Goal: Task Accomplishment & Management: Manage account settings

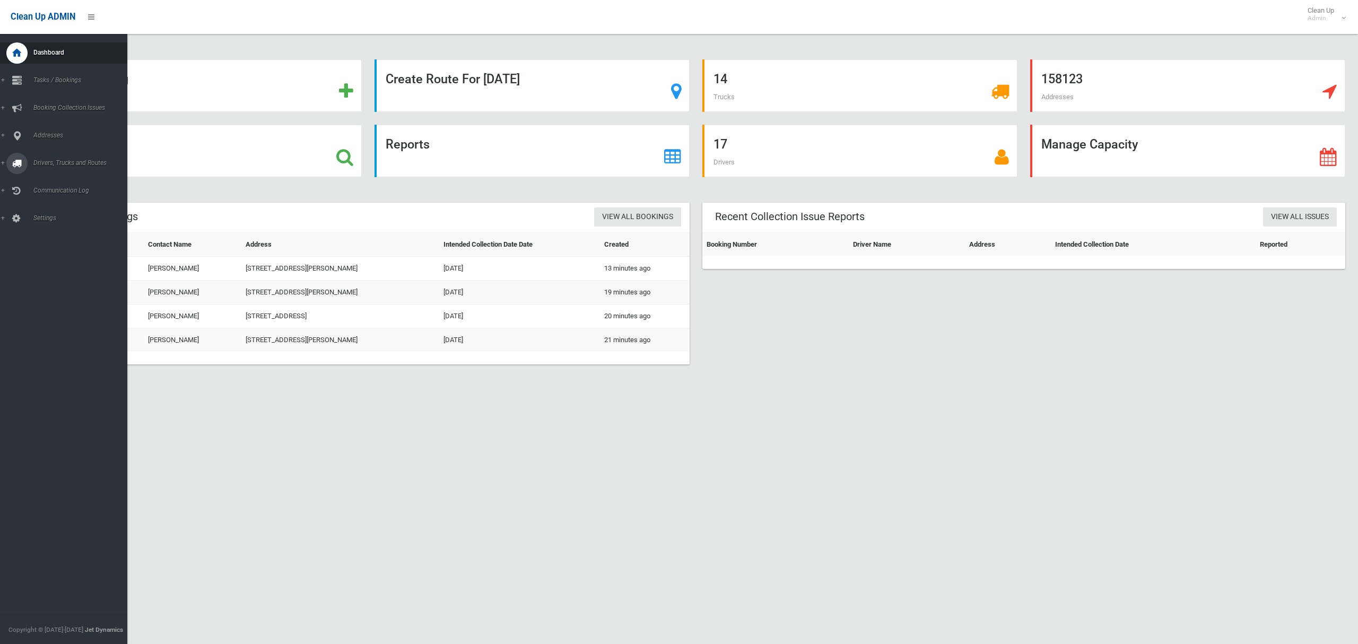
click at [61, 161] on span "Drivers, Trucks and Routes" at bounding box center [78, 162] width 97 height 7
click at [46, 226] on span "Routes" at bounding box center [74, 225] width 88 height 7
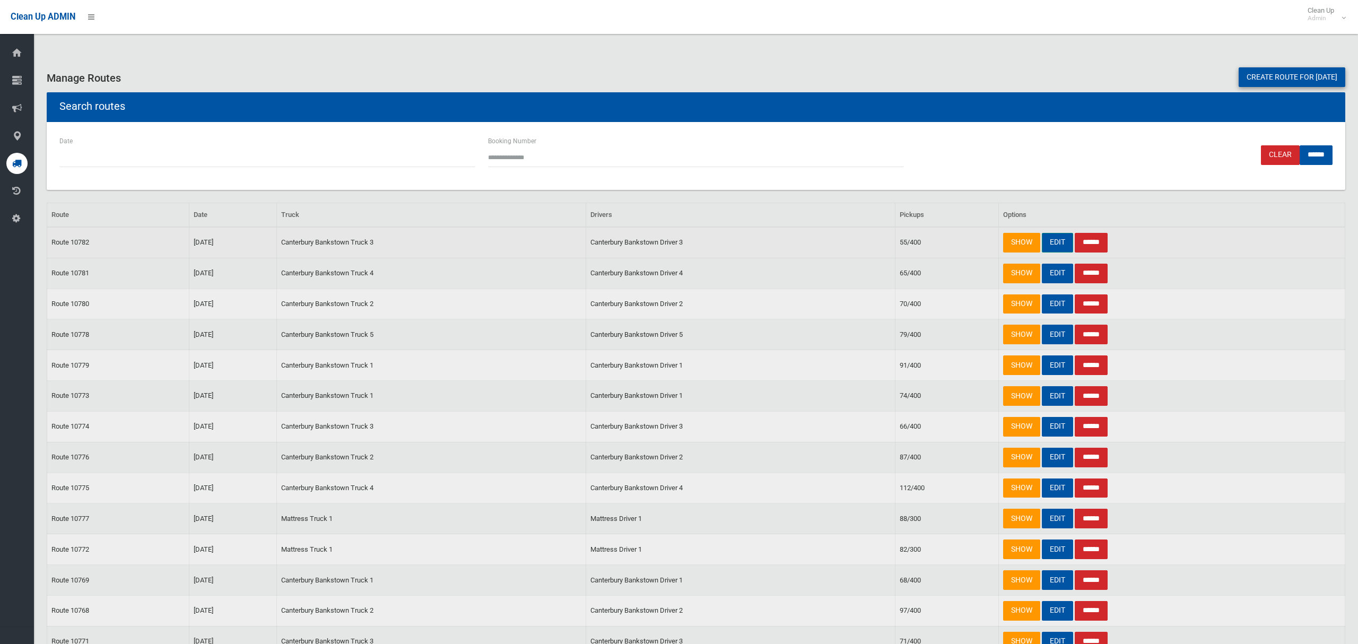
click at [1056, 245] on link "EDIT" at bounding box center [1057, 243] width 31 height 20
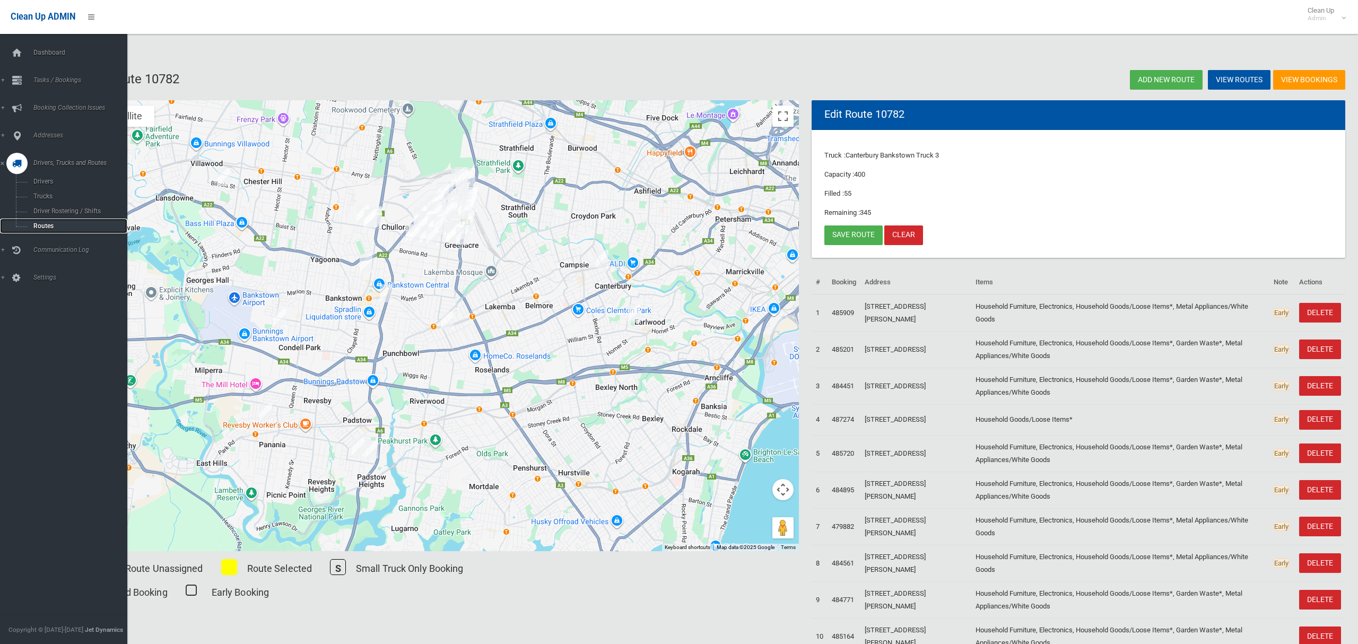
click at [37, 222] on span "Routes" at bounding box center [74, 225] width 88 height 7
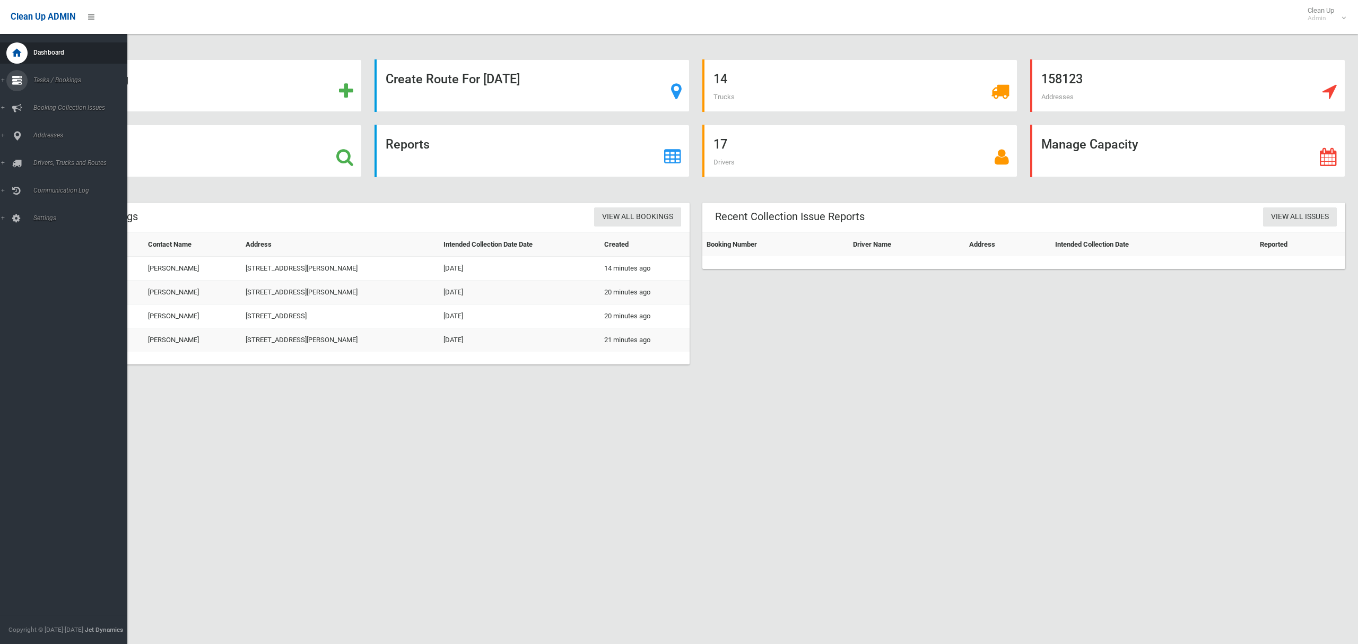
click at [63, 79] on span "Tasks / Bookings" at bounding box center [78, 79] width 97 height 7
click at [47, 154] on span "Search" at bounding box center [74, 157] width 88 height 7
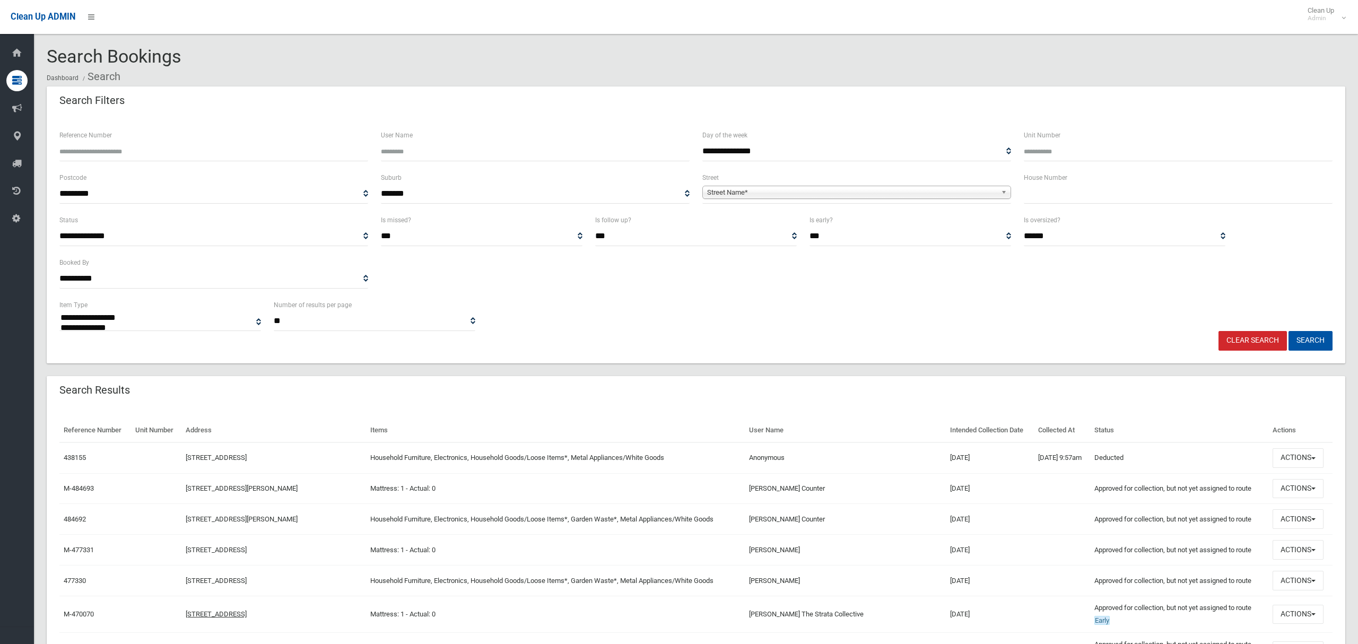
select select
click at [1042, 196] on input "text" at bounding box center [1178, 194] width 309 height 20
type input "**"
click at [924, 195] on span "Street Name*" at bounding box center [852, 192] width 290 height 13
type input "******"
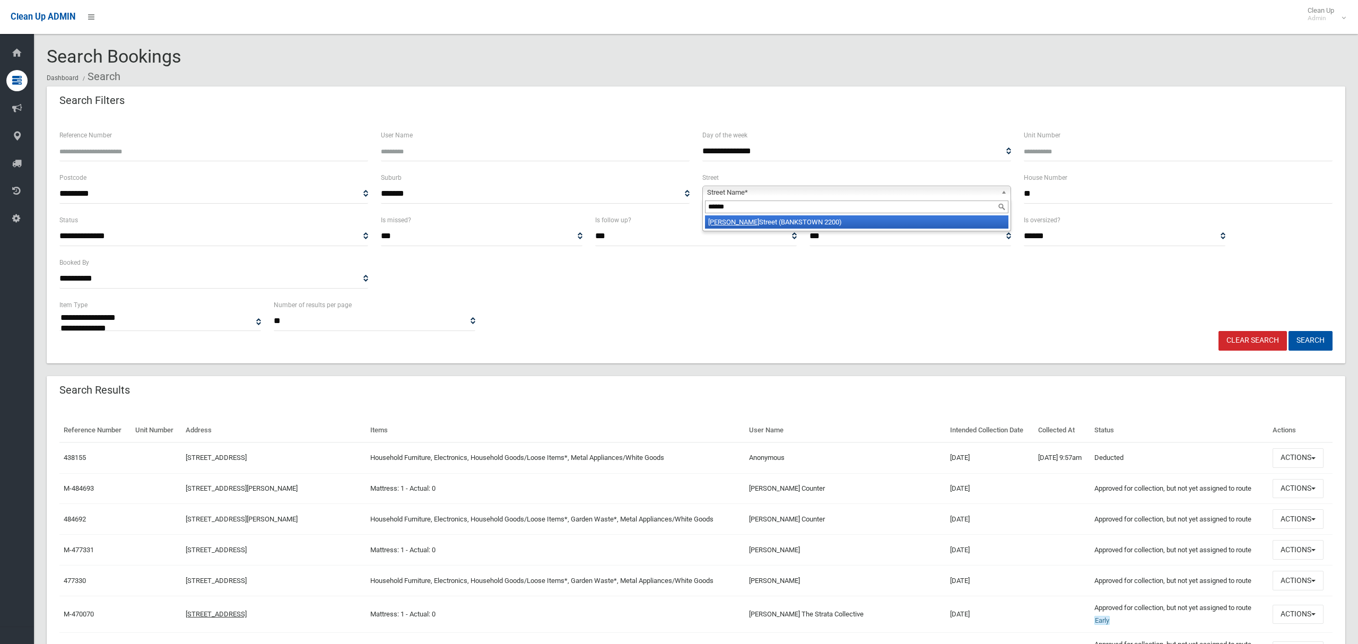
click at [924, 226] on li "Carmen Street (BANKSTOWN 2200)" at bounding box center [857, 221] width 304 height 13
click at [1314, 342] on button "Search" at bounding box center [1311, 341] width 44 height 20
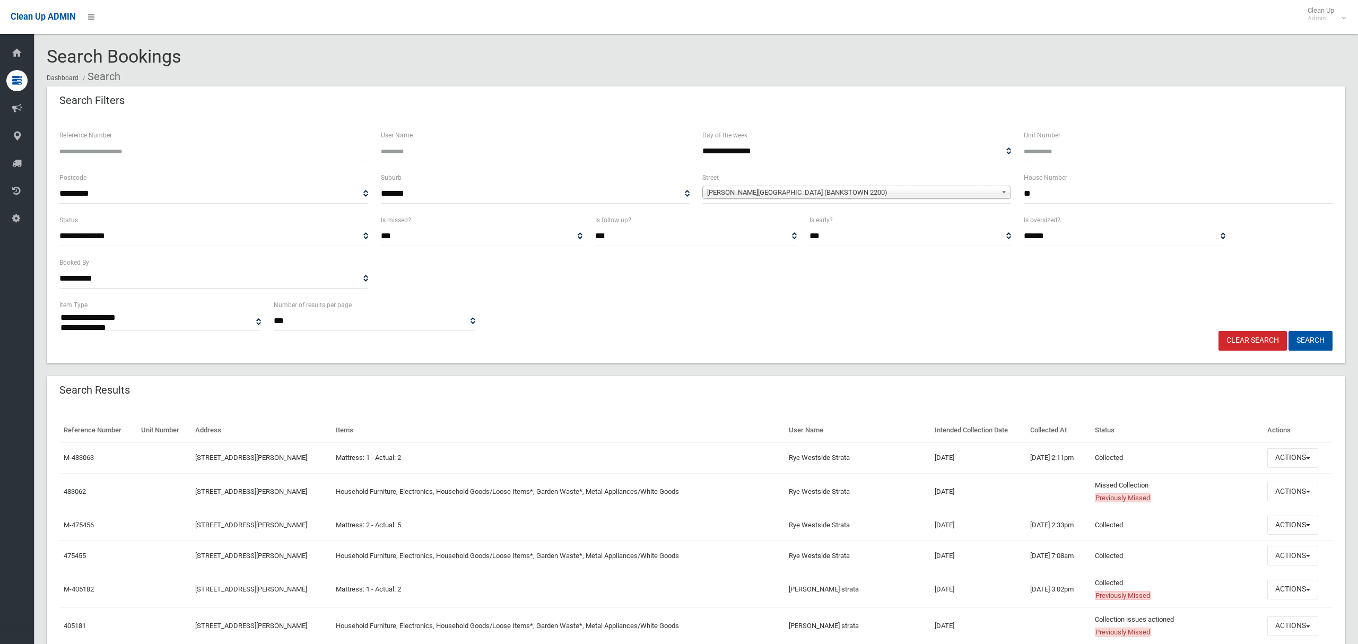
select select
click at [1283, 495] on button "Actions" at bounding box center [1293, 492] width 51 height 20
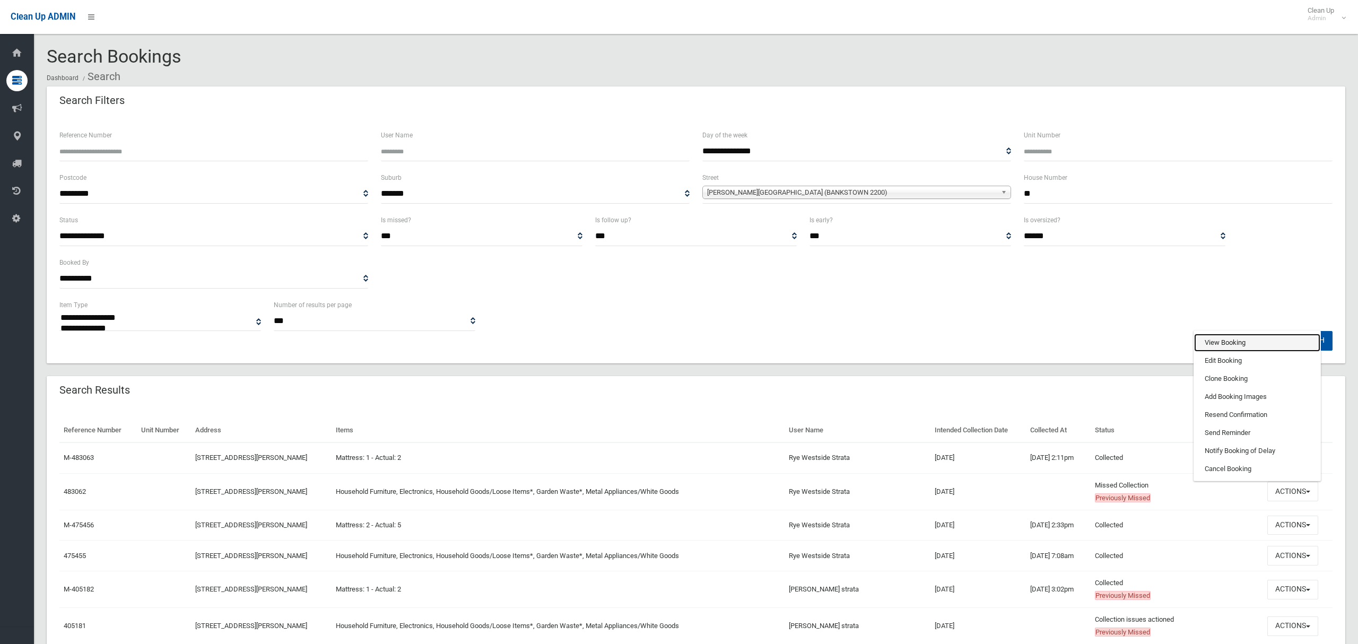
click at [1224, 340] on link "View Booking" at bounding box center [1257, 343] width 126 height 18
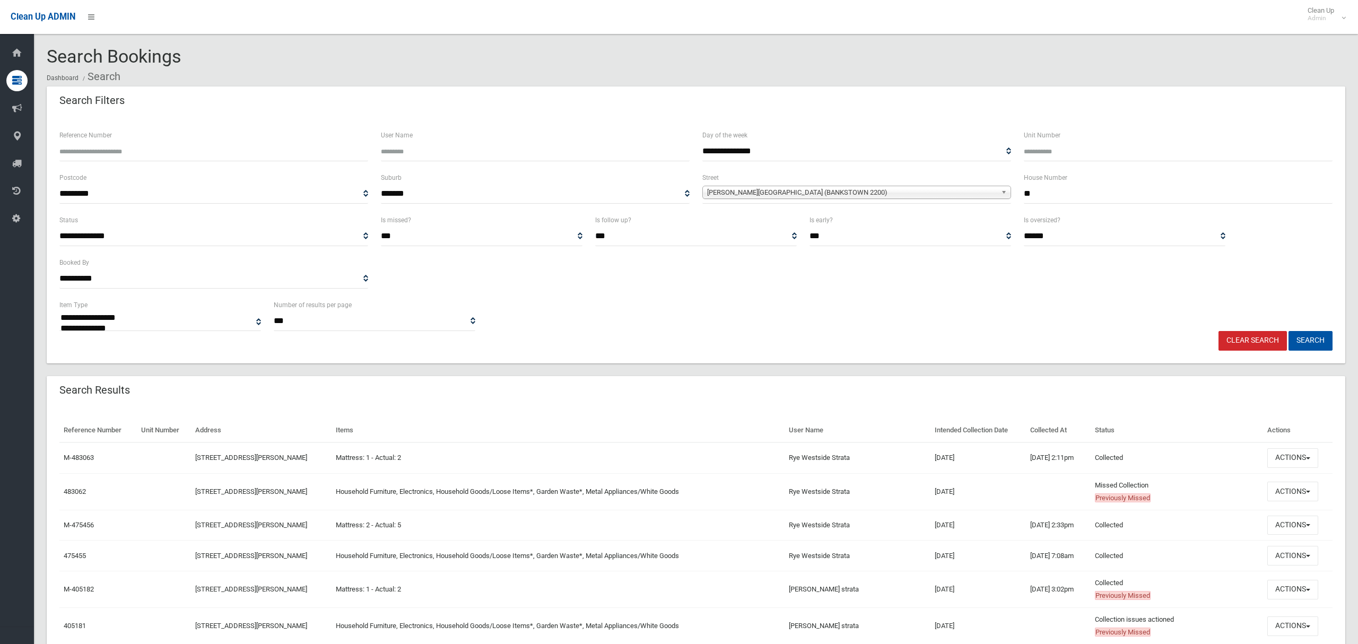
drag, startPoint x: 1007, startPoint y: 191, endPoint x: 1006, endPoint y: 161, distance: 30.3
click at [1007, 191] on div "**********" at bounding box center [696, 192] width 1286 height 42
type input "**"
click at [732, 194] on span "Carmen Street (BANKSTOWN 2200)" at bounding box center [852, 192] width 290 height 13
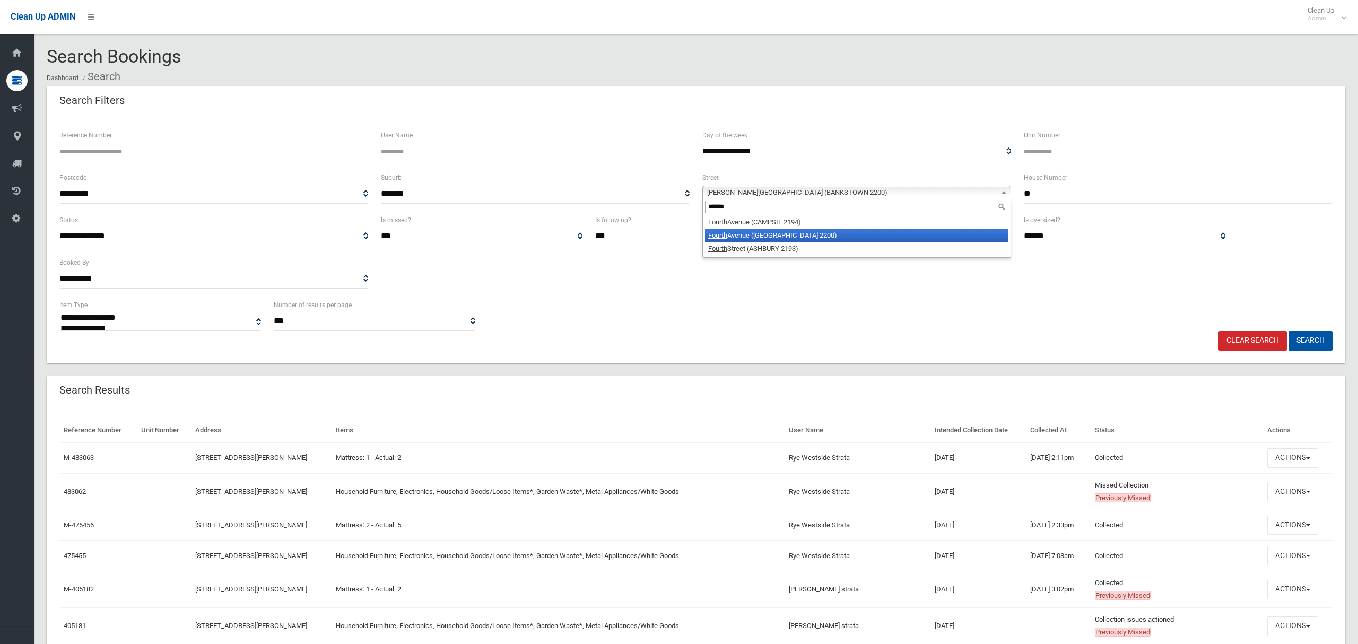
type input "******"
click at [752, 236] on li "Fourth Avenue (CONDELL PARK 2200)" at bounding box center [857, 235] width 304 height 13
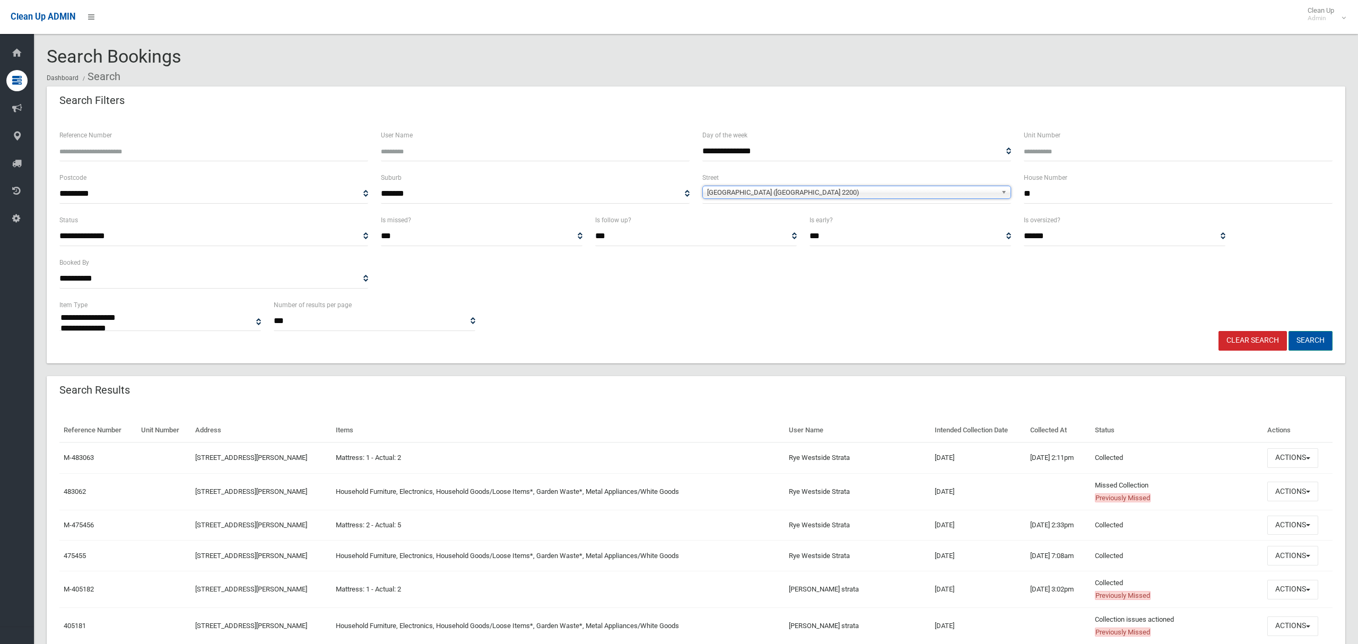
click at [1329, 344] on button "Search" at bounding box center [1311, 341] width 44 height 20
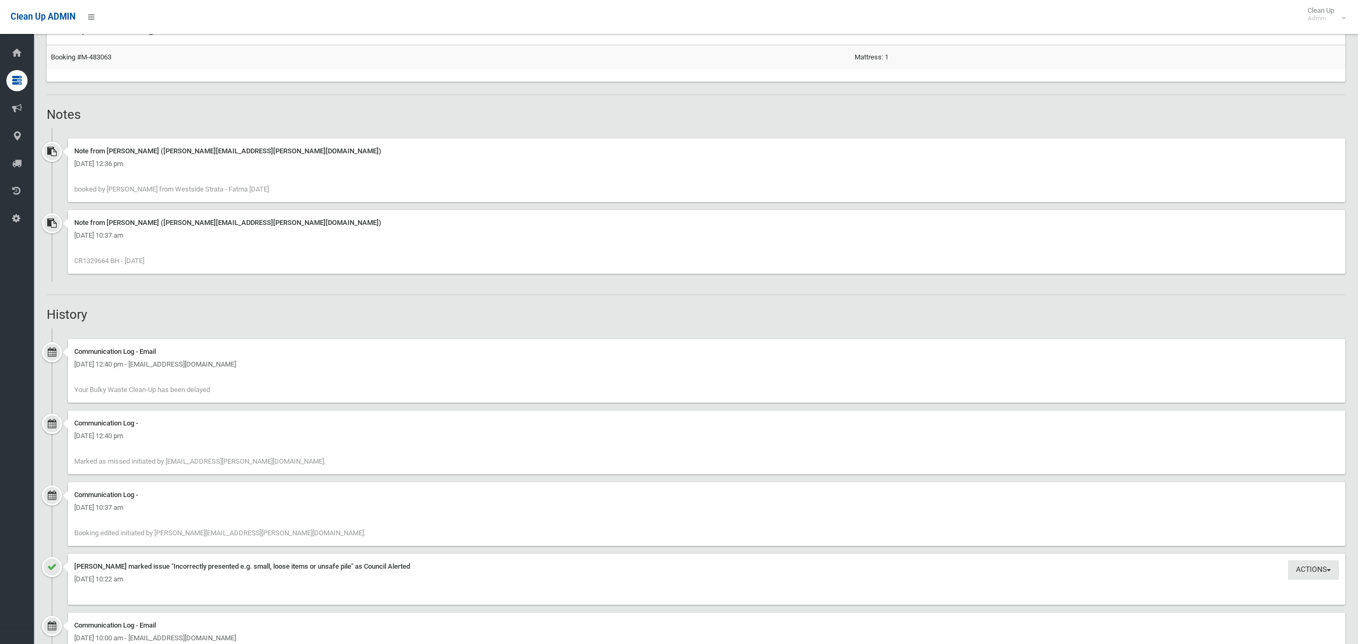
scroll to position [345, 0]
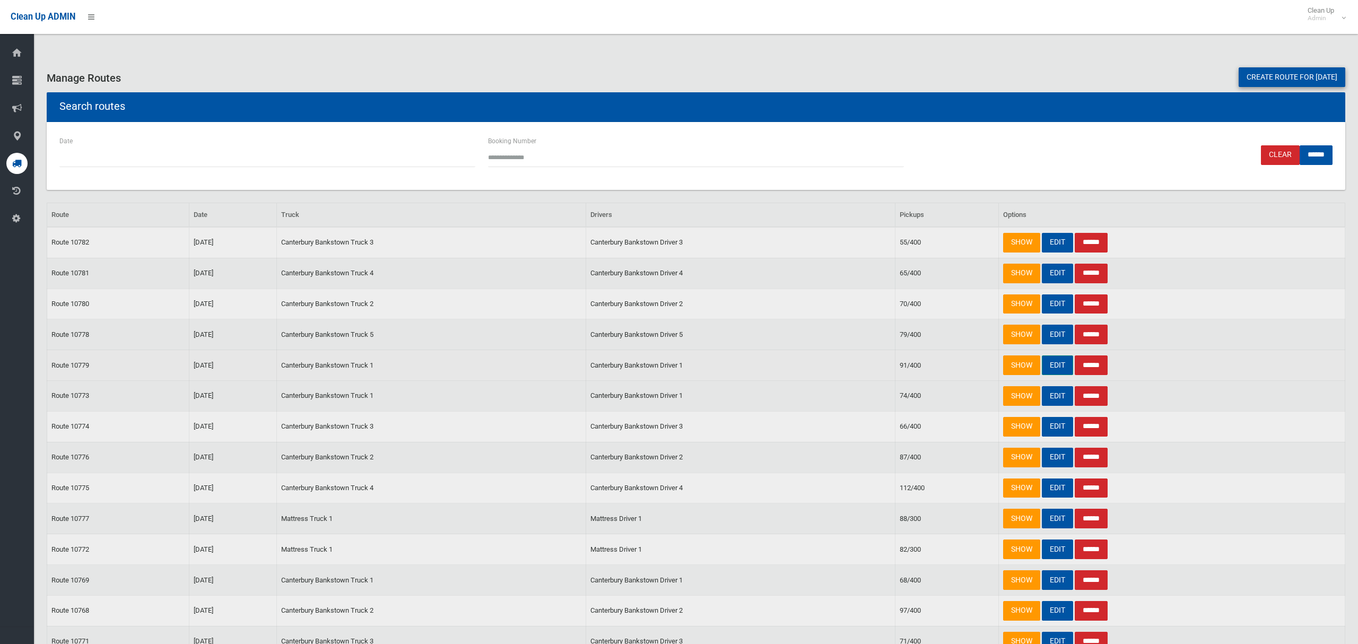
click at [1051, 366] on link "EDIT" at bounding box center [1057, 366] width 31 height 20
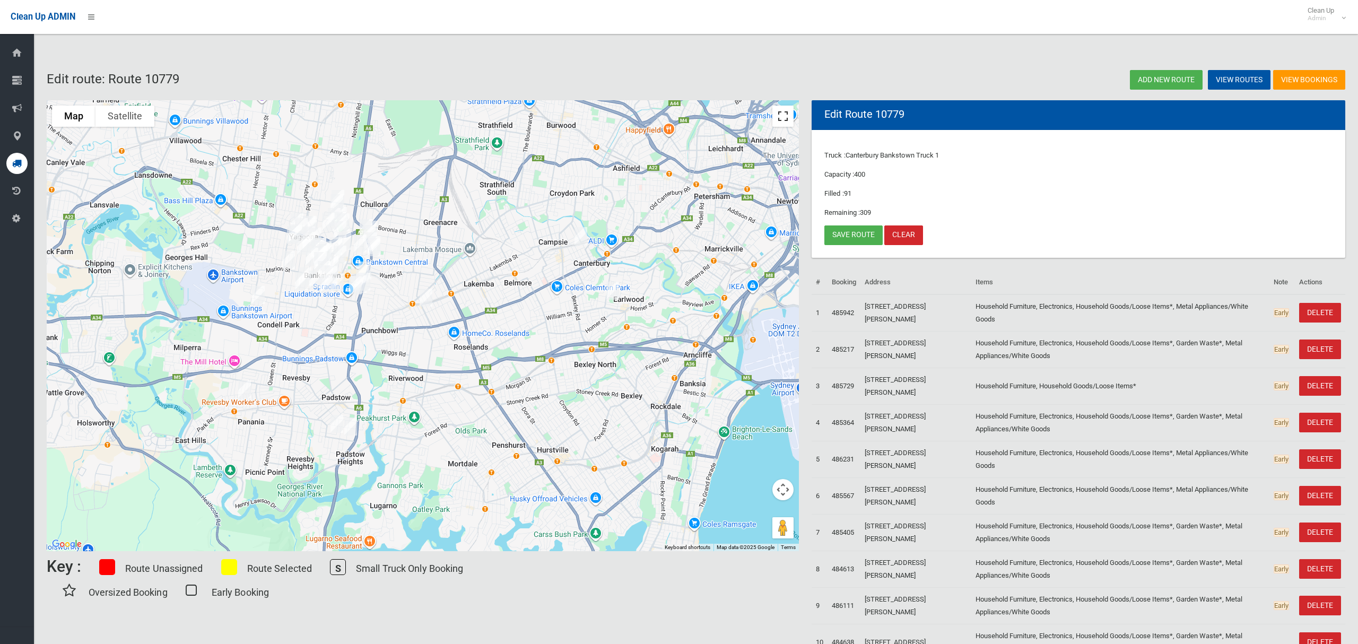
click at [784, 114] on button "Toggle fullscreen view" at bounding box center [783, 116] width 21 height 21
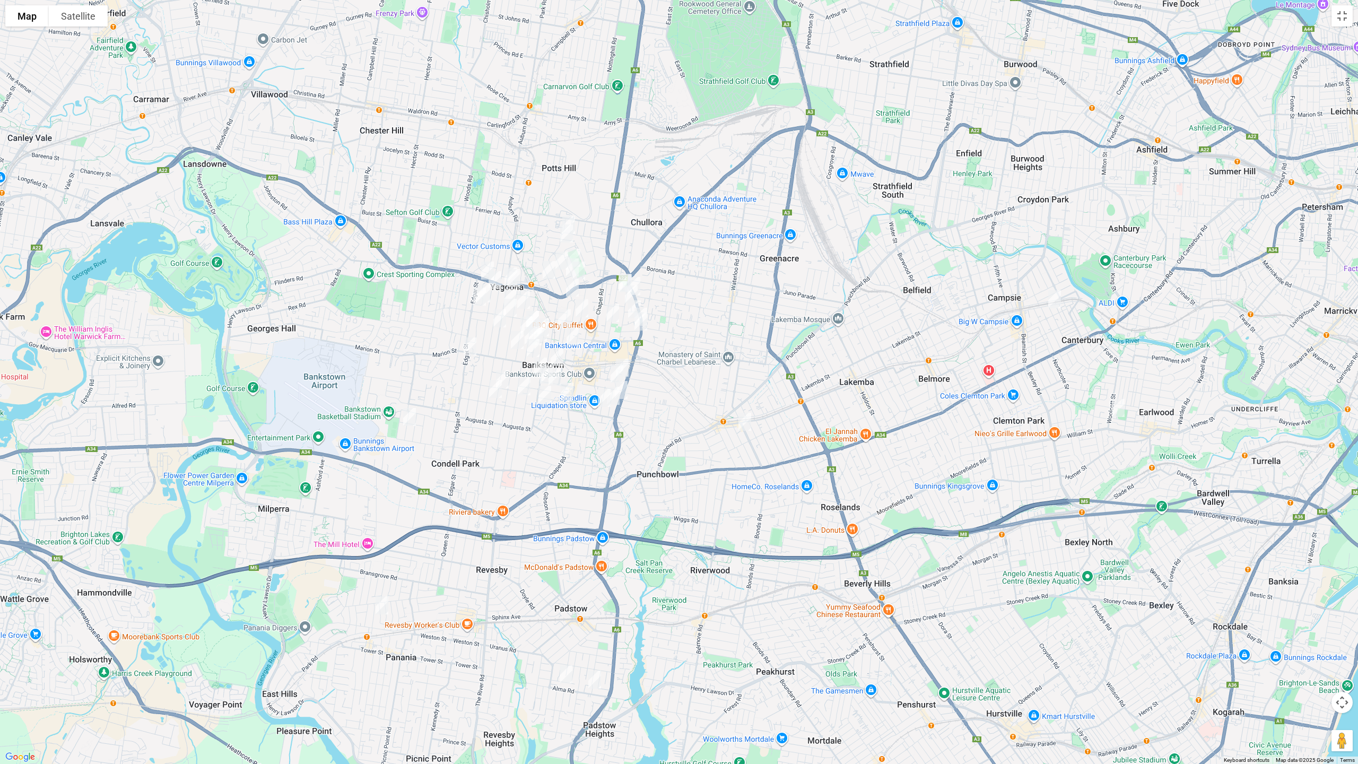
click at [582, 307] on img "1A Carmen Street, BANKSTOWN NSW 2200" at bounding box center [582, 308] width 21 height 27
click at [630, 363] on img "21 Cross Street, BANKSTOWN NSW 2200" at bounding box center [622, 367] width 21 height 27
click at [1346, 19] on button "Toggle fullscreen view" at bounding box center [1342, 15] width 21 height 21
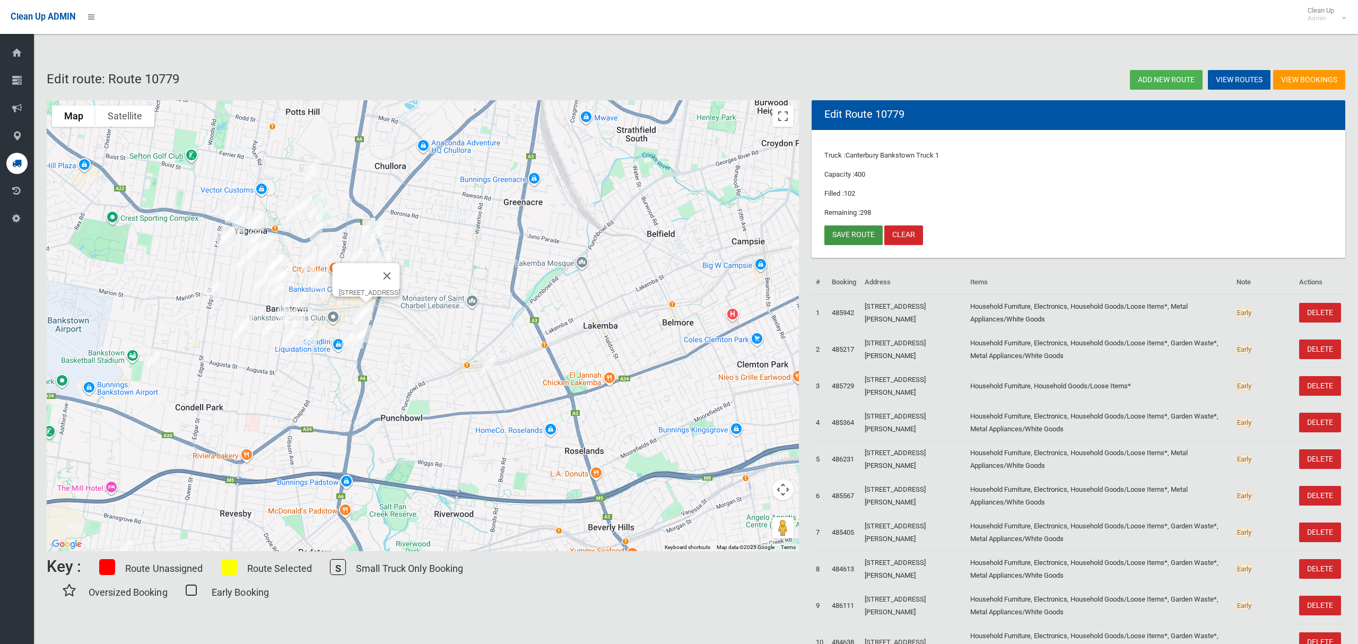
click at [856, 232] on link "Save route" at bounding box center [854, 236] width 58 height 20
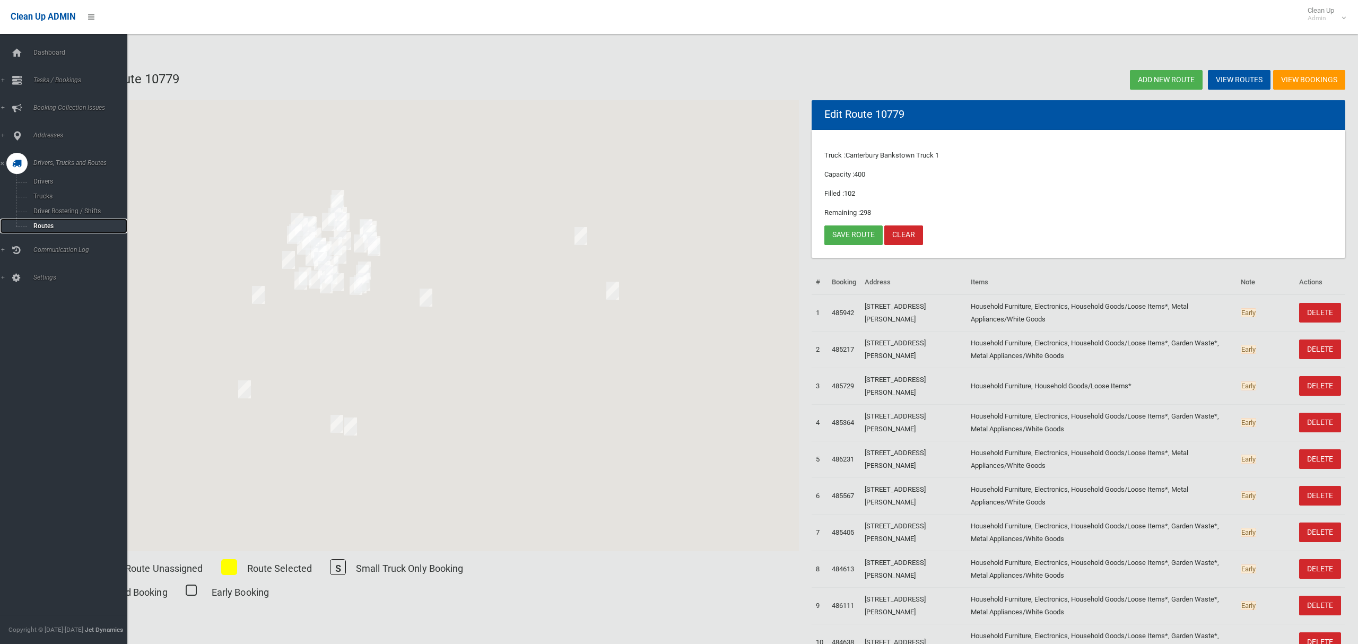
click at [46, 222] on span "Routes" at bounding box center [74, 225] width 88 height 7
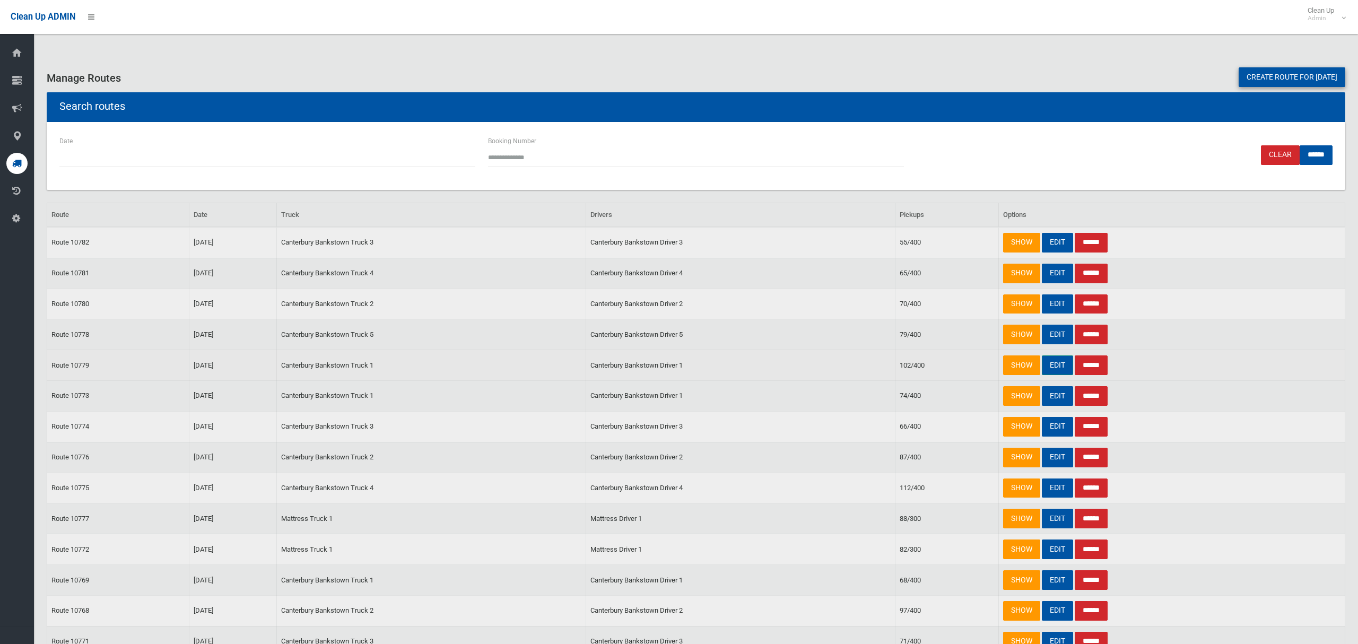
click at [1060, 369] on link "EDIT" at bounding box center [1057, 366] width 31 height 20
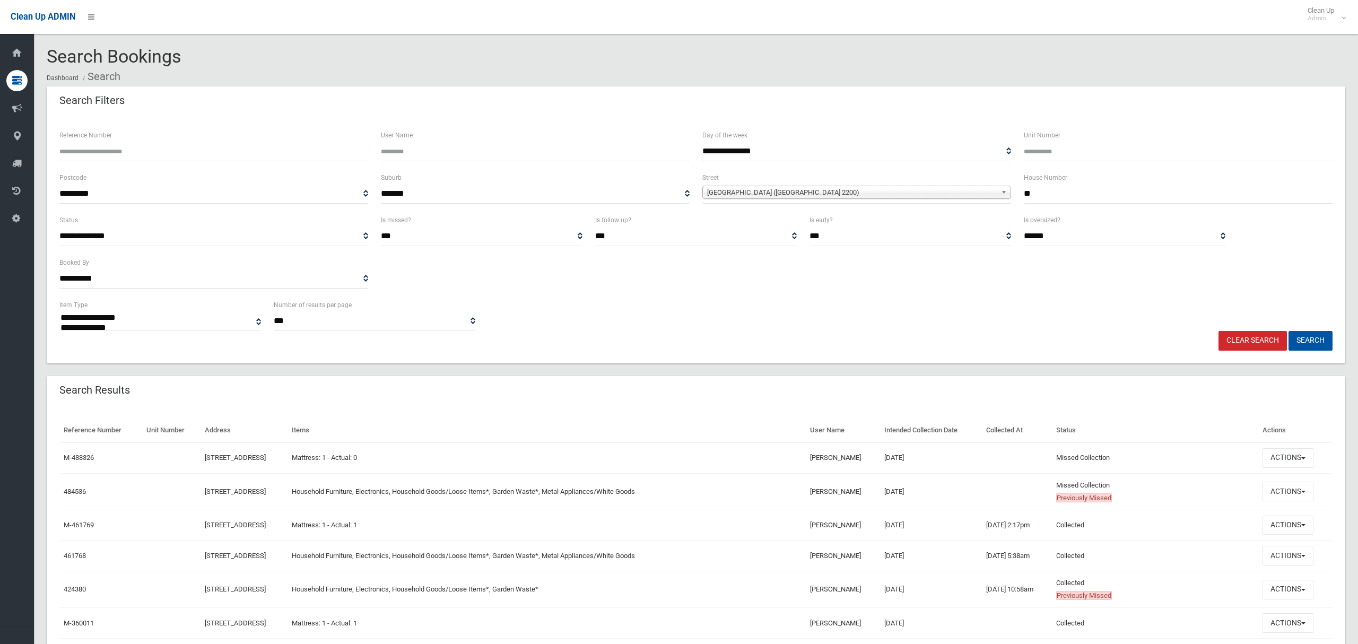
select select
click at [1283, 495] on button "Actions" at bounding box center [1288, 492] width 51 height 20
click at [1234, 337] on link "View Booking" at bounding box center [1253, 343] width 126 height 18
drag, startPoint x: 1029, startPoint y: 186, endPoint x: 1004, endPoint y: 183, distance: 25.1
click at [997, 187] on div "**********" at bounding box center [696, 192] width 1286 height 42
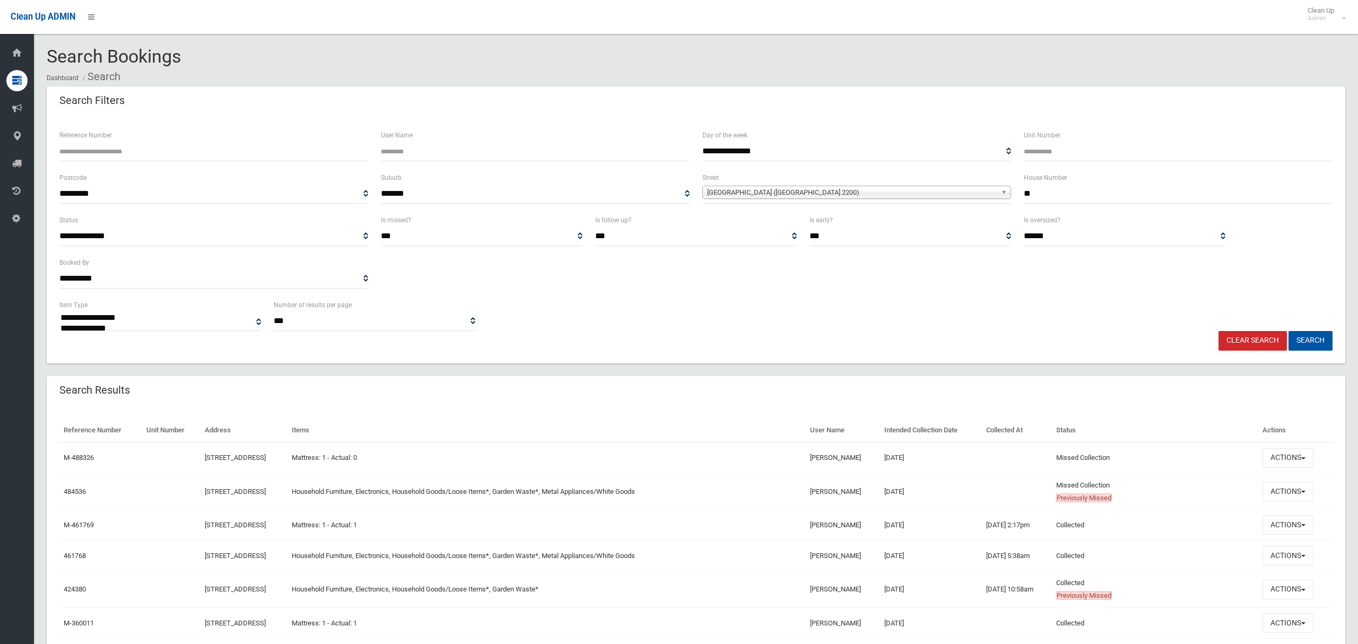
type input "**"
click at [789, 194] on span "Fourth Avenue (CONDELL PARK 2200)" at bounding box center [852, 192] width 290 height 13
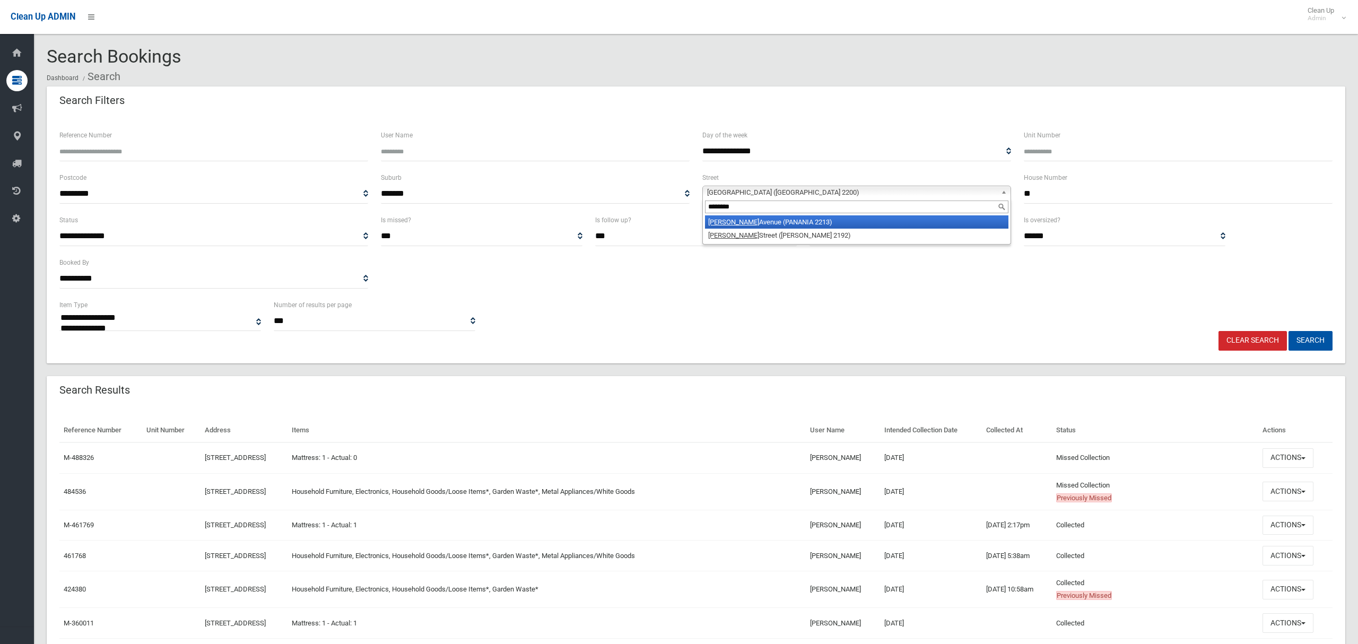
type input "********"
click at [807, 226] on li "Anderson Avenue (PANANIA 2213)" at bounding box center [857, 221] width 304 height 13
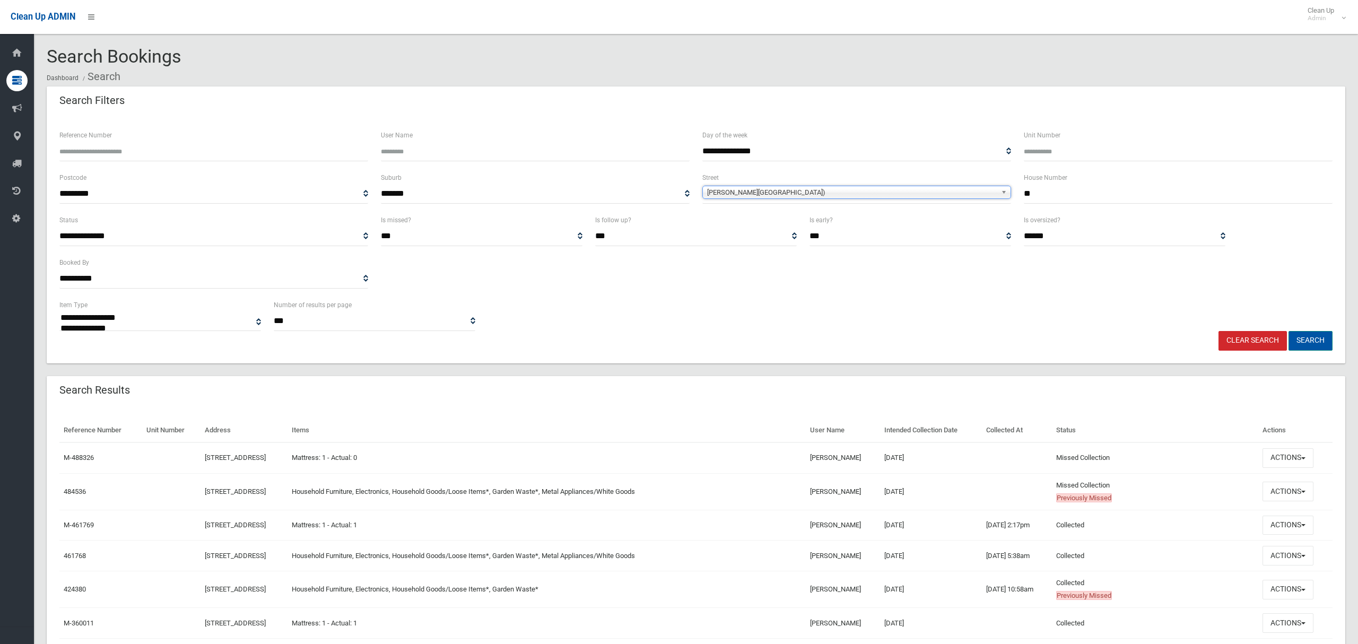
click at [1310, 342] on button "Search" at bounding box center [1311, 341] width 44 height 20
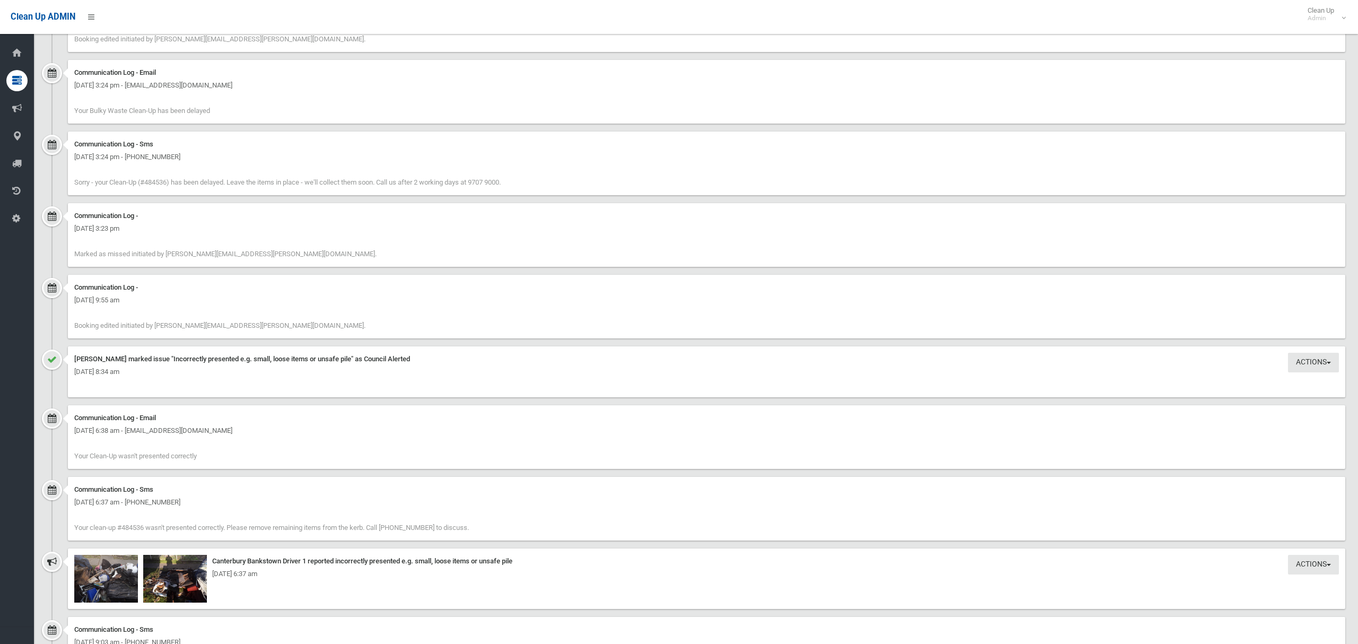
scroll to position [1159, 0]
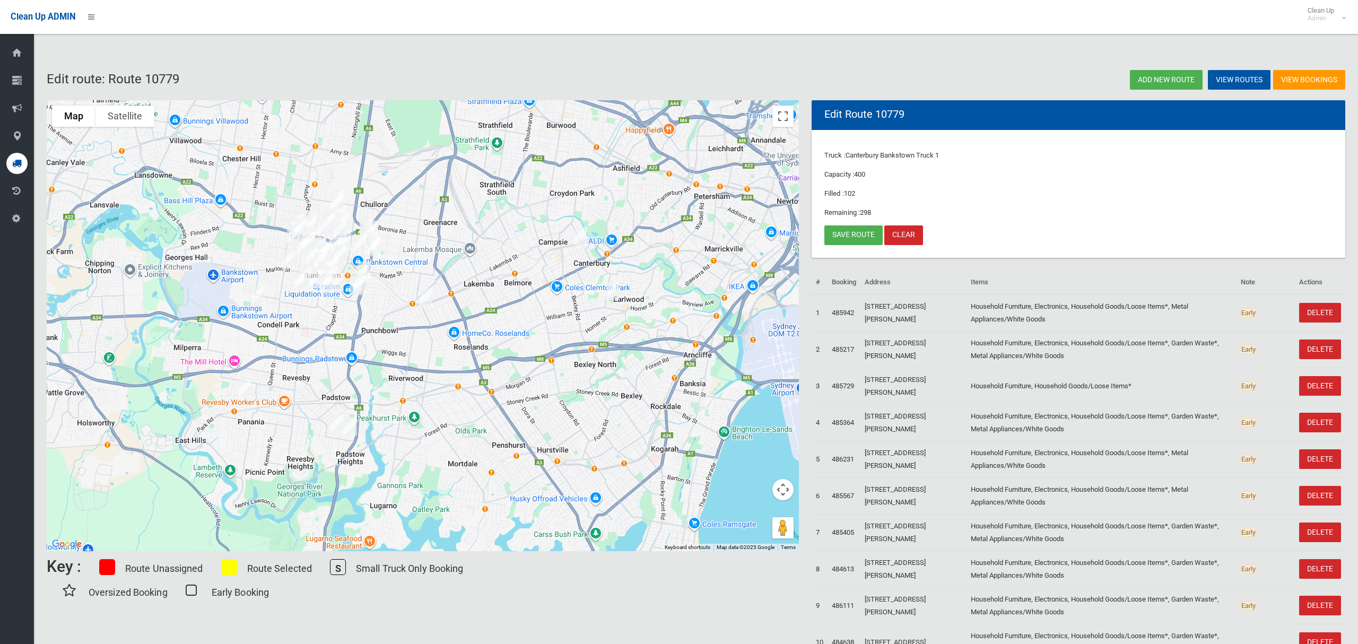
click at [261, 292] on img "29 Fourth Avenue, CONDELL PARK NSW 2200" at bounding box center [258, 295] width 21 height 27
click at [847, 230] on link "Save route" at bounding box center [854, 236] width 58 height 20
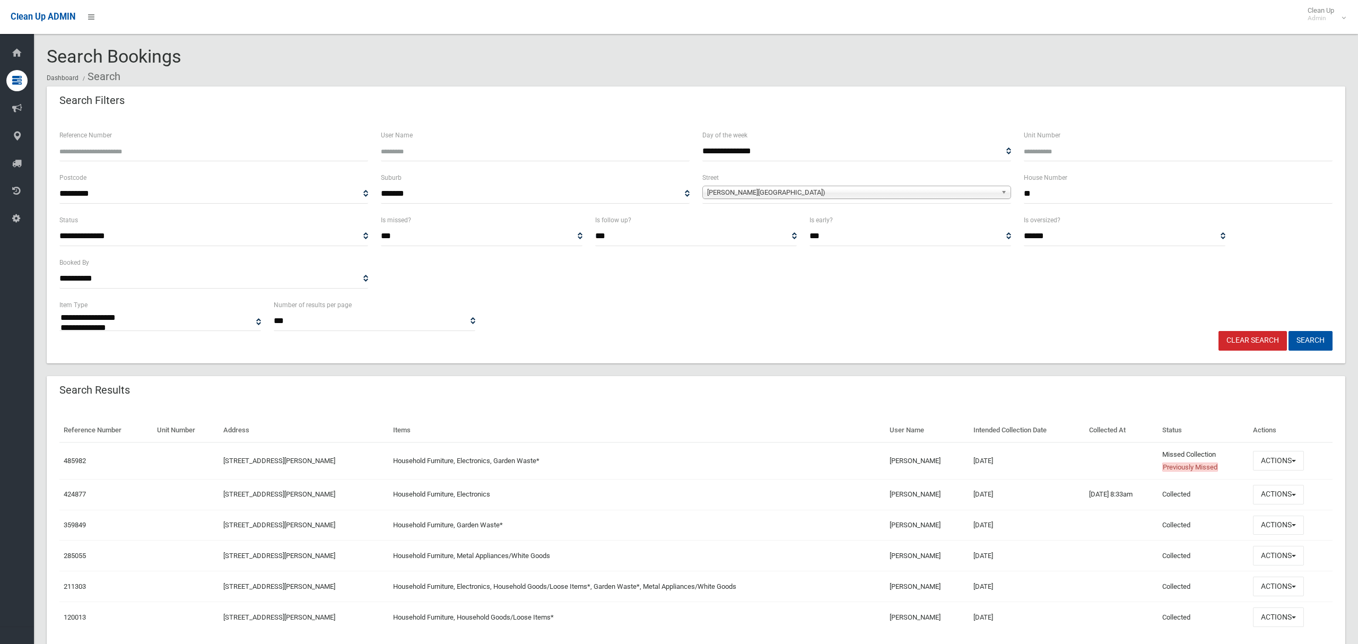
select select
click at [1268, 461] on button "Actions" at bounding box center [1278, 461] width 51 height 20
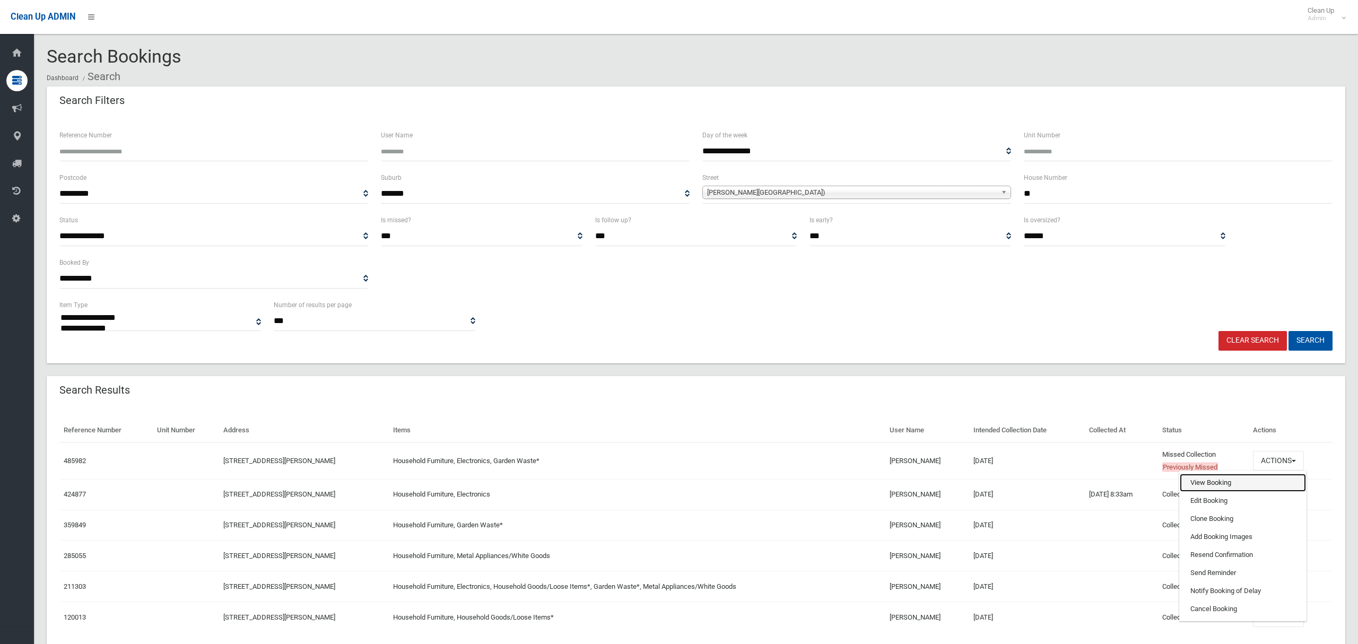
click at [1214, 479] on link "View Booking" at bounding box center [1243, 483] width 126 height 18
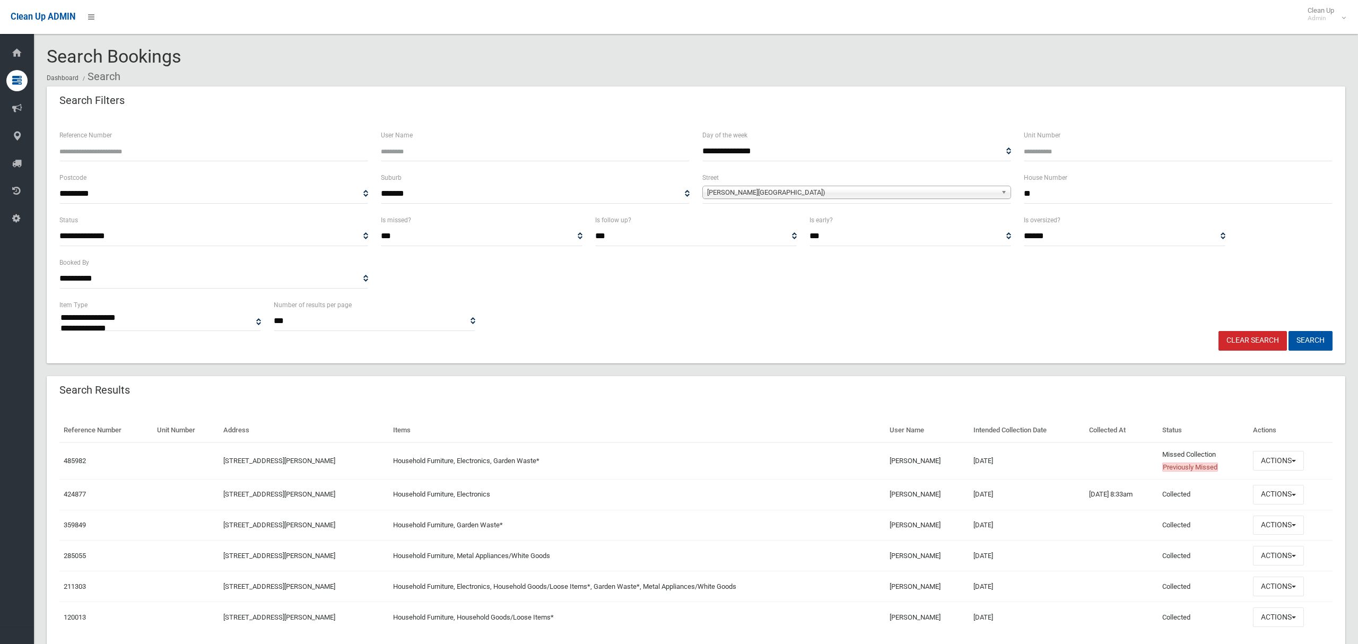
drag, startPoint x: 1042, startPoint y: 197, endPoint x: 1018, endPoint y: 197, distance: 23.9
click at [1021, 198] on div "House Number **" at bounding box center [1179, 192] width 322 height 42
type input "**"
click at [744, 189] on span "Anderson Avenue (PANANIA 2213)" at bounding box center [852, 192] width 290 height 13
type input "****"
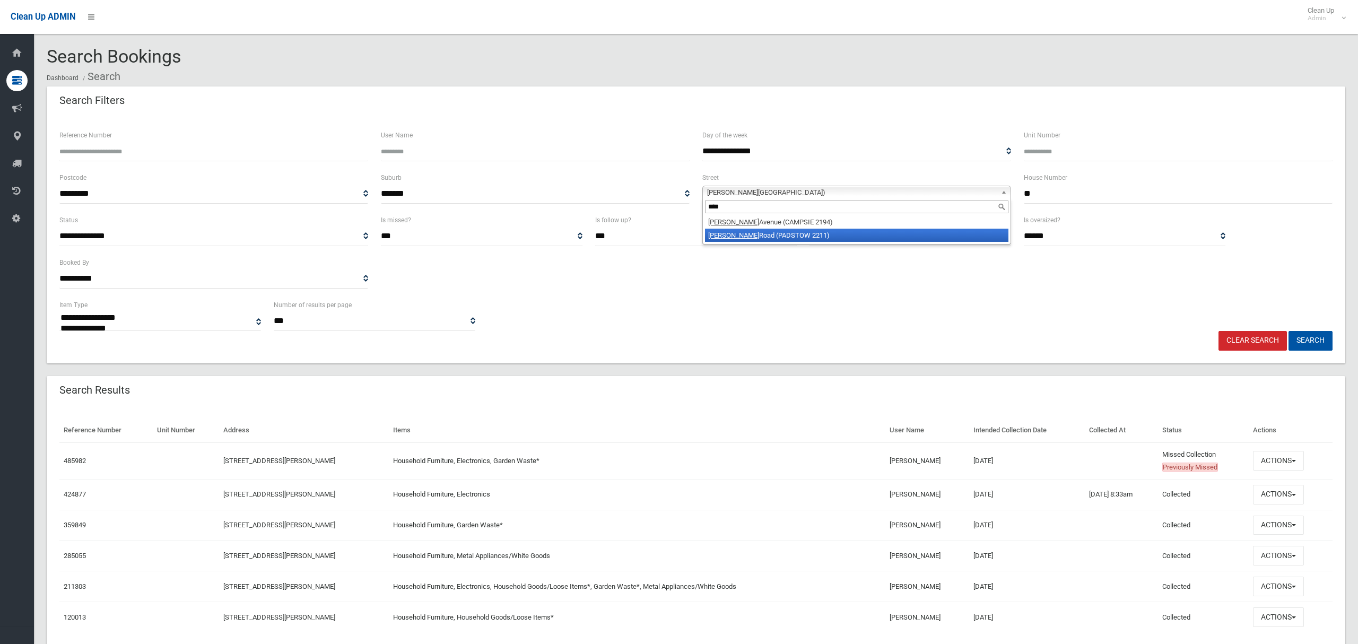
click at [754, 240] on li "Alma Road (PADSTOW 2211)" at bounding box center [857, 235] width 304 height 13
click at [1309, 339] on button "Search" at bounding box center [1311, 341] width 44 height 20
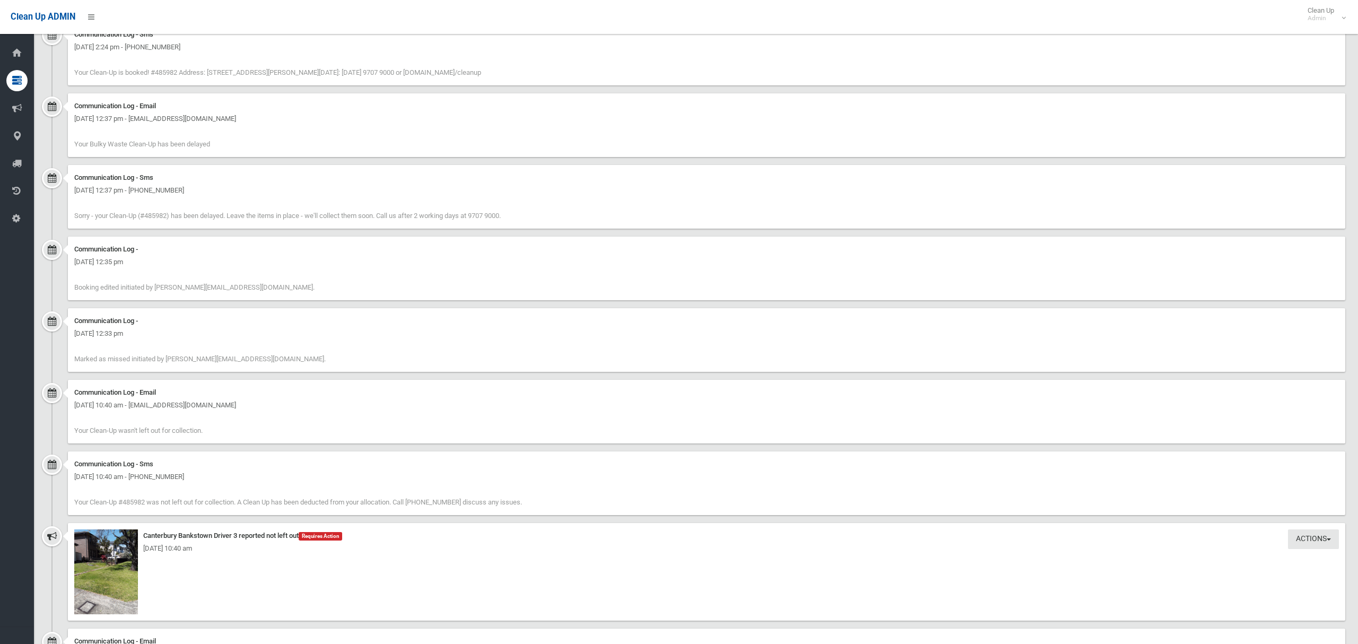
scroll to position [1121, 0]
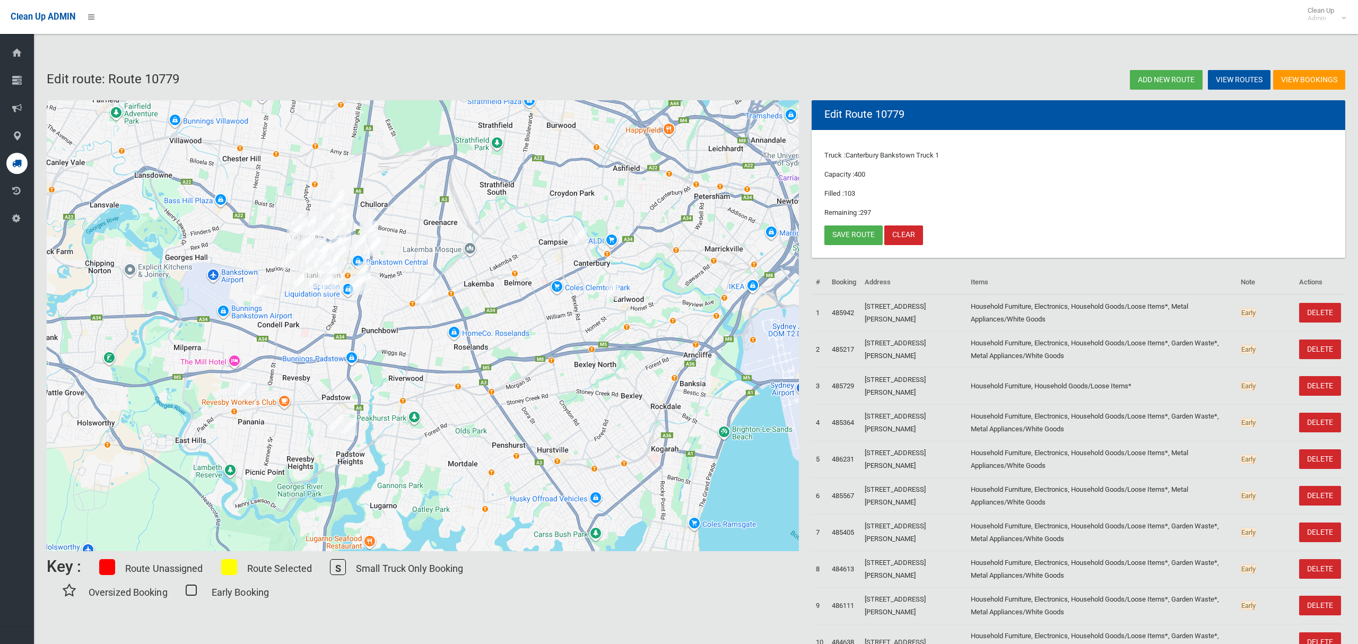
click at [21, 166] on icon at bounding box center [17, 163] width 10 height 21
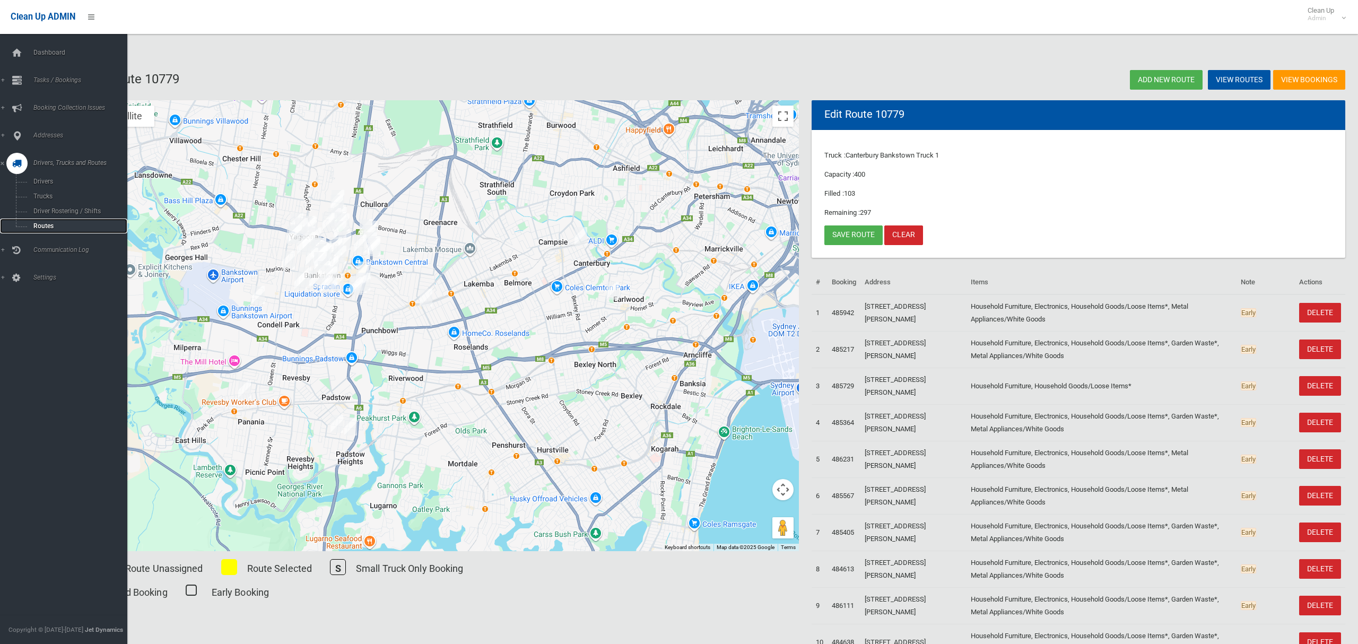
click at [45, 222] on span "Routes" at bounding box center [74, 225] width 88 height 7
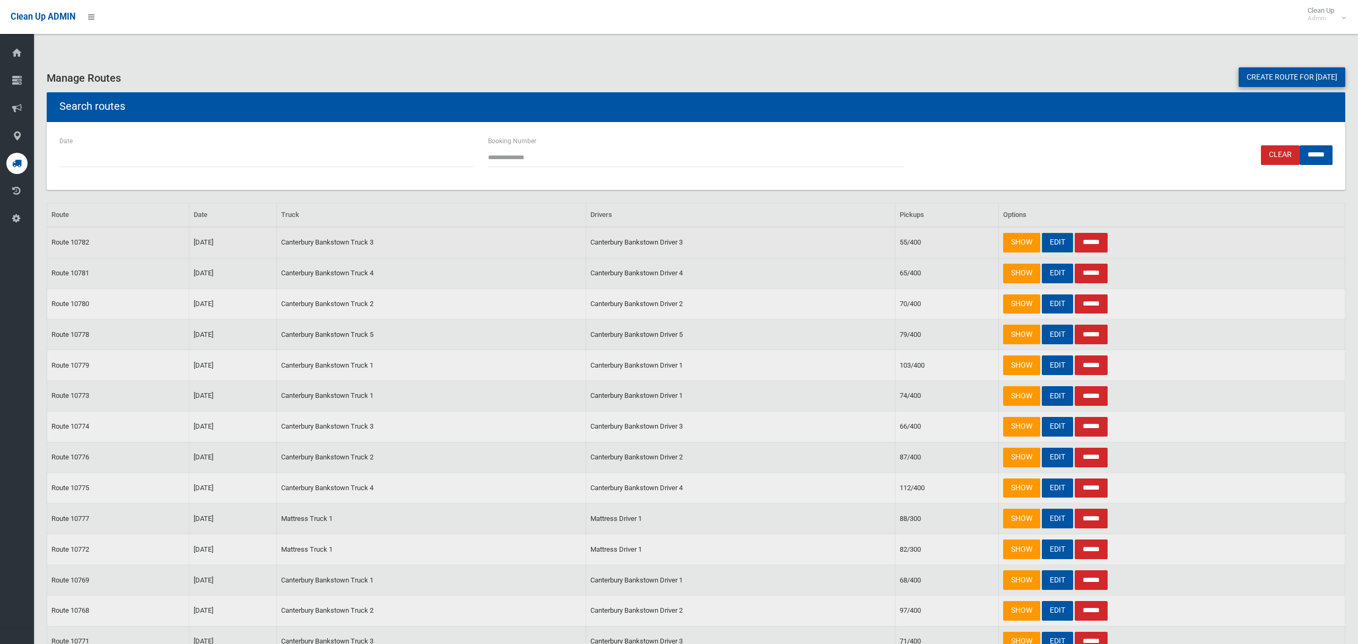
click at [1055, 241] on link "EDIT" at bounding box center [1057, 243] width 31 height 20
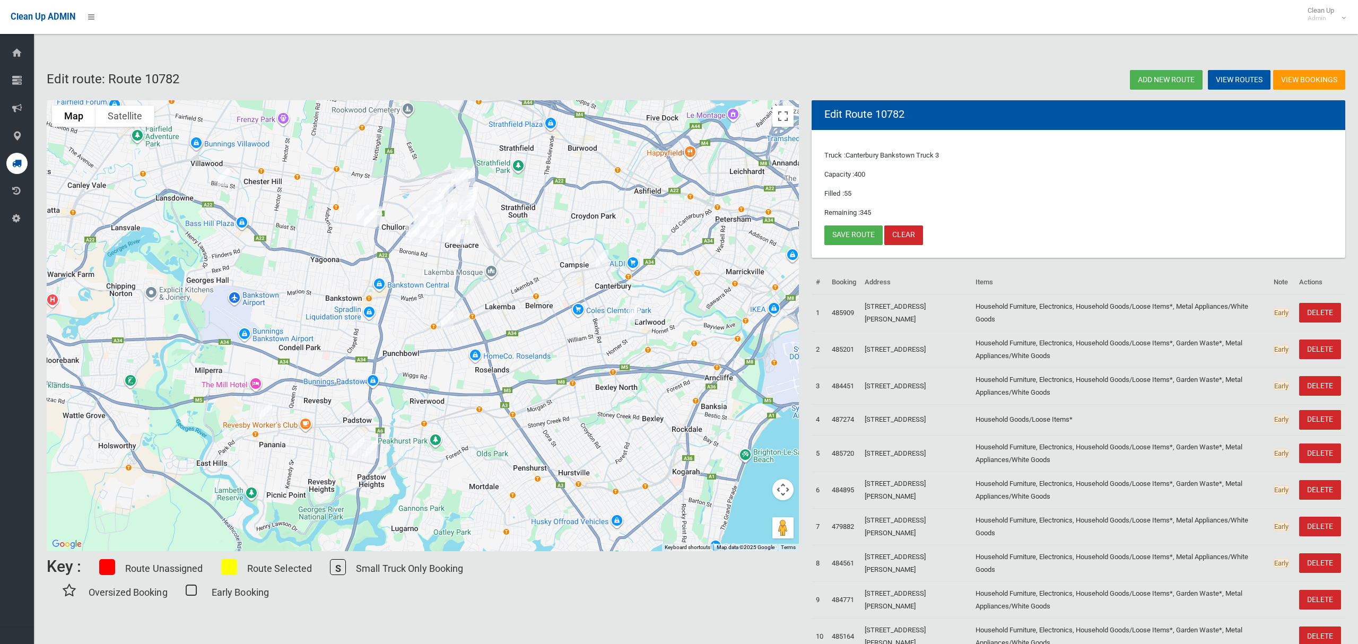
click at [266, 411] on img "21 Anderson Avenue, PANANIA NSW 2213" at bounding box center [265, 412] width 21 height 27
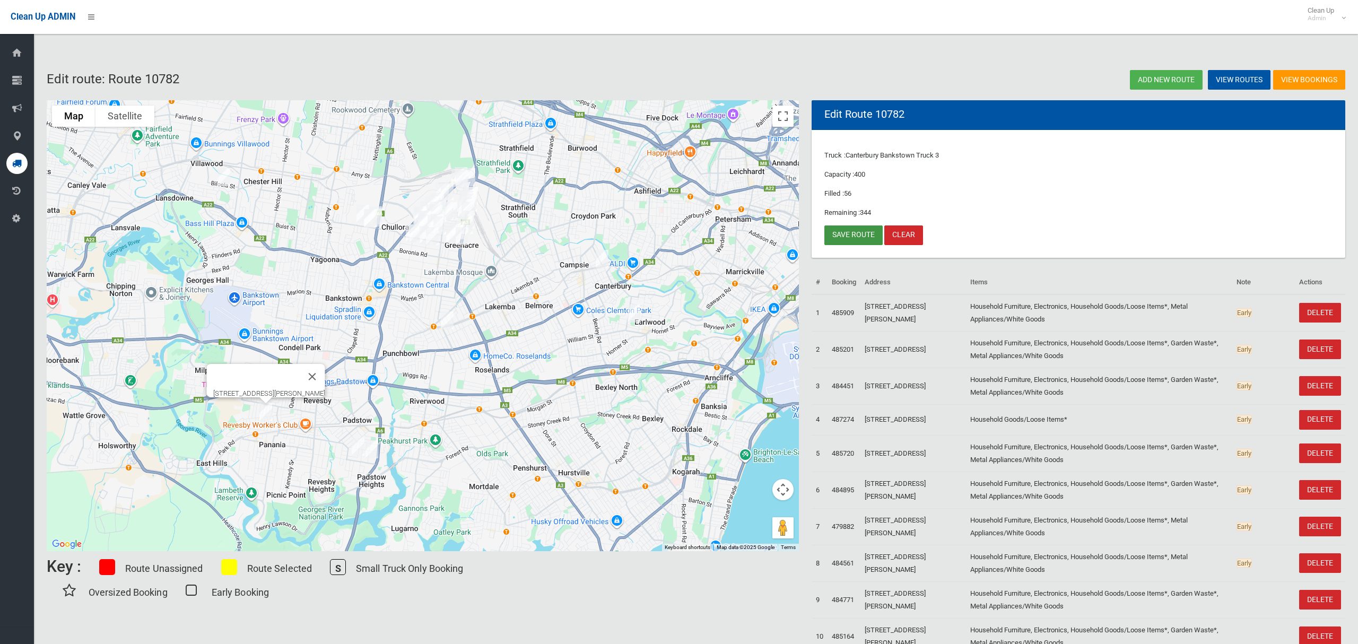
click at [852, 237] on link "Save route" at bounding box center [854, 236] width 58 height 20
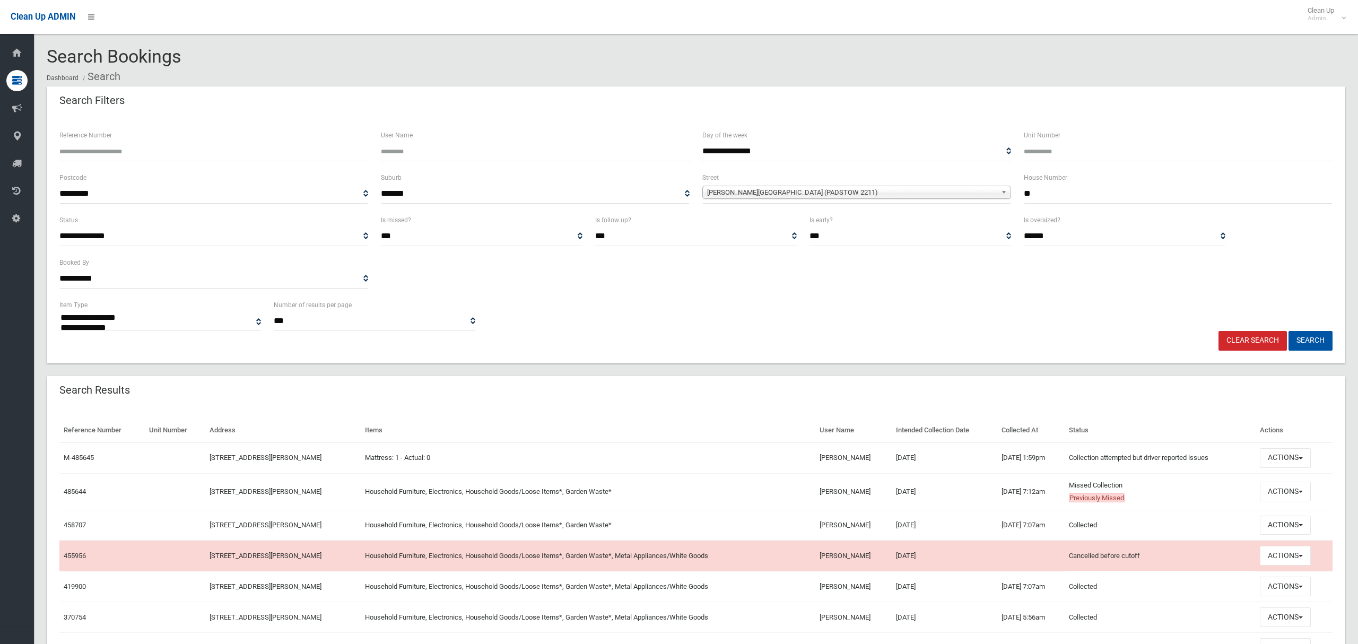
select select
click at [1277, 490] on button "Actions" at bounding box center [1285, 492] width 51 height 20
click at [1218, 340] on link "View Booking" at bounding box center [1250, 343] width 126 height 18
click at [1049, 153] on input "Unit Number" at bounding box center [1178, 152] width 309 height 20
type input "*"
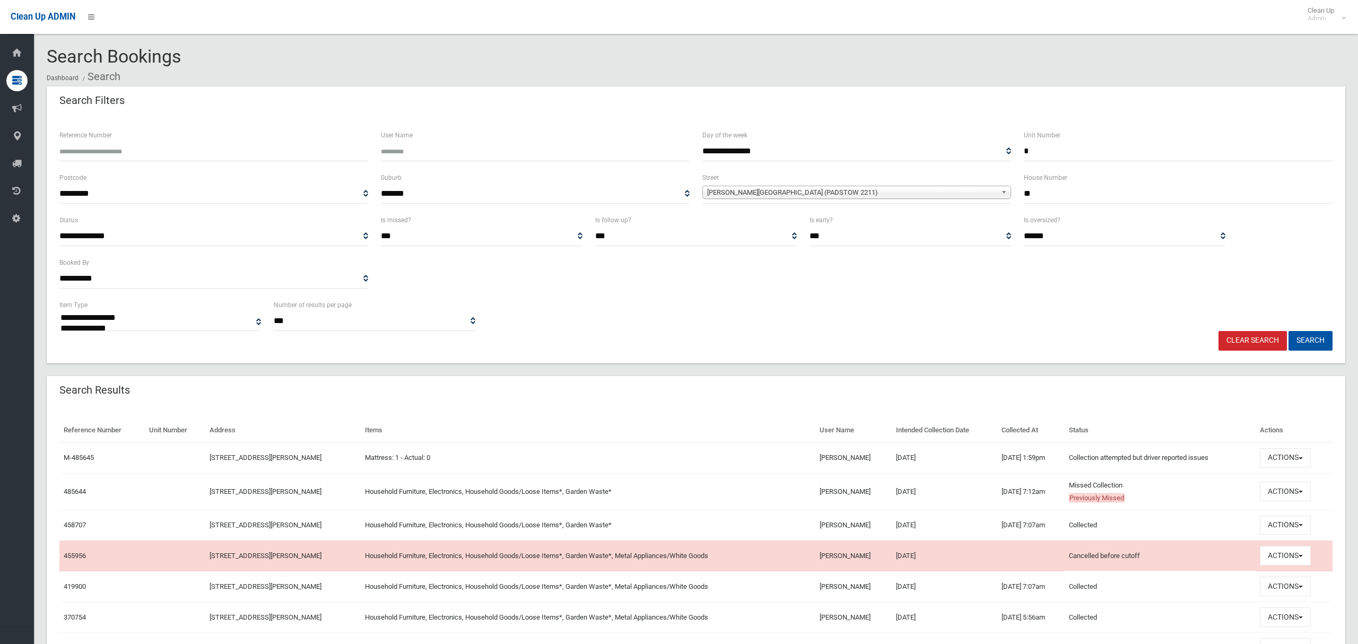
drag, startPoint x: 1040, startPoint y: 200, endPoint x: 988, endPoint y: 192, distance: 52.6
click at [988, 192] on div "**********" at bounding box center [696, 192] width 1286 height 42
type input "*"
click at [903, 194] on span "Alma Road (PADSTOW 2211)" at bounding box center [852, 192] width 290 height 13
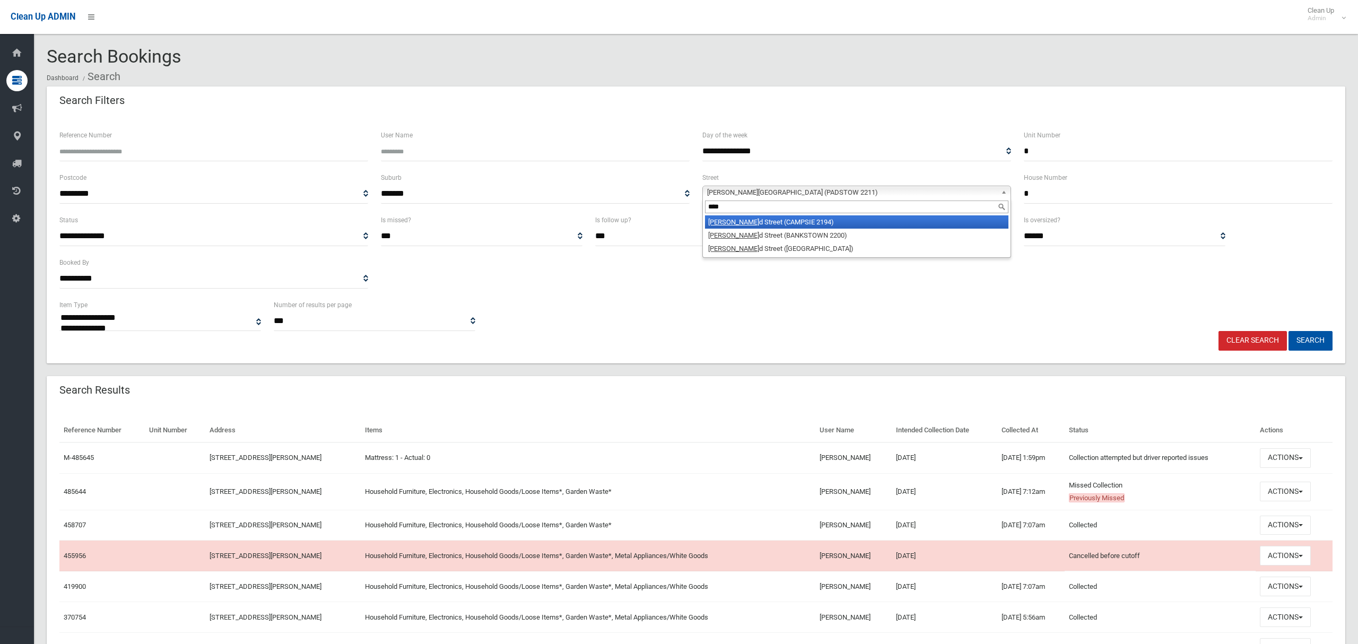
type input "****"
click at [744, 222] on li "Goul d Street (CAMPSIE 2194)" at bounding box center [857, 221] width 304 height 13
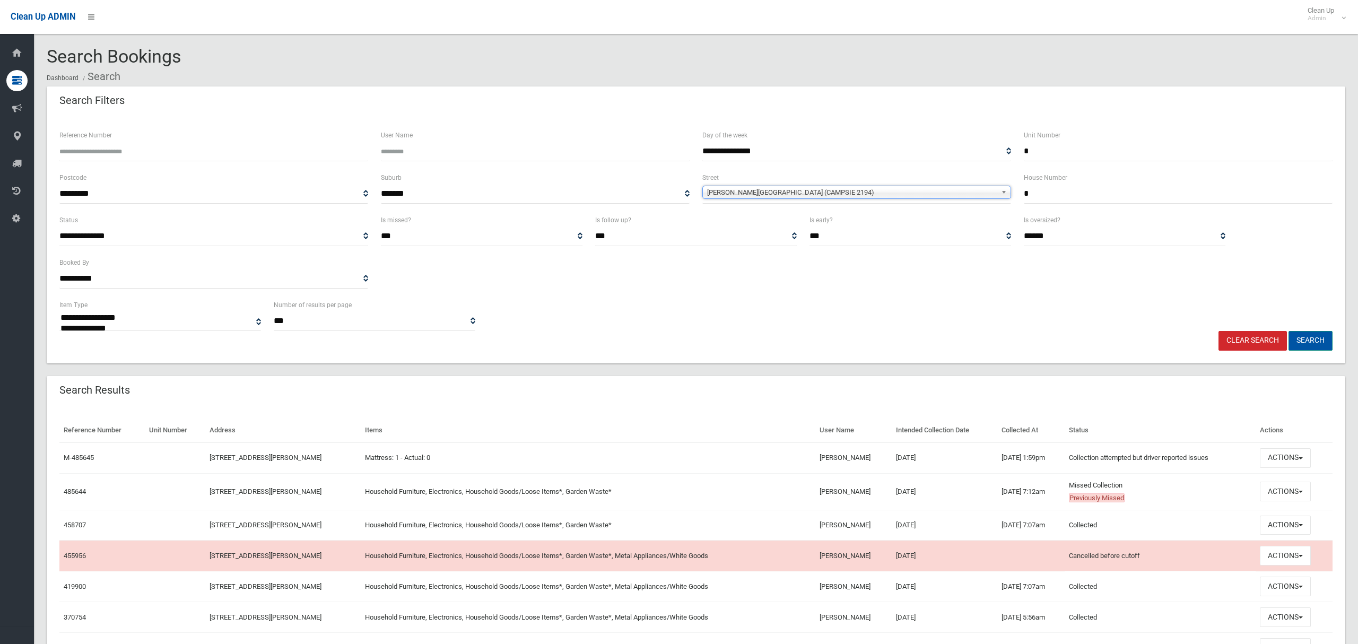
click at [1308, 336] on button "Search" at bounding box center [1311, 341] width 44 height 20
click at [1286, 496] on button "Actions" at bounding box center [1285, 492] width 51 height 20
click at [1210, 343] on link "View Booking" at bounding box center [1250, 343] width 126 height 18
click at [1310, 341] on button "Search" at bounding box center [1311, 341] width 44 height 20
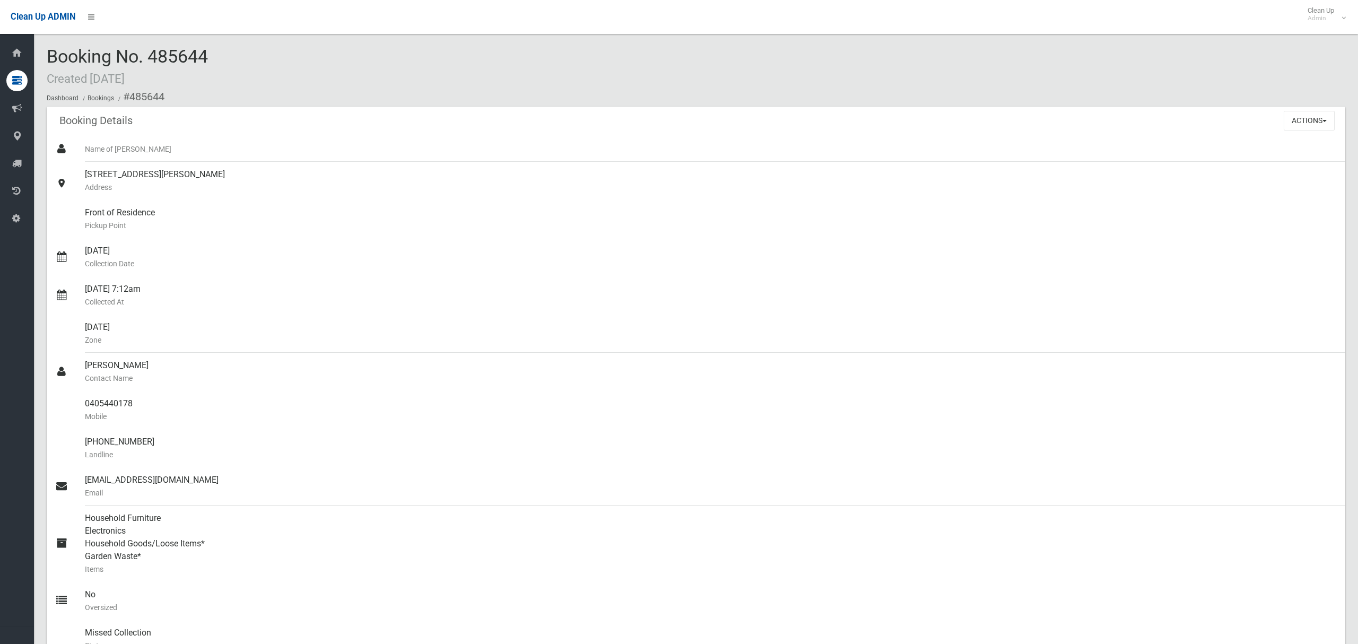
scroll to position [642, 0]
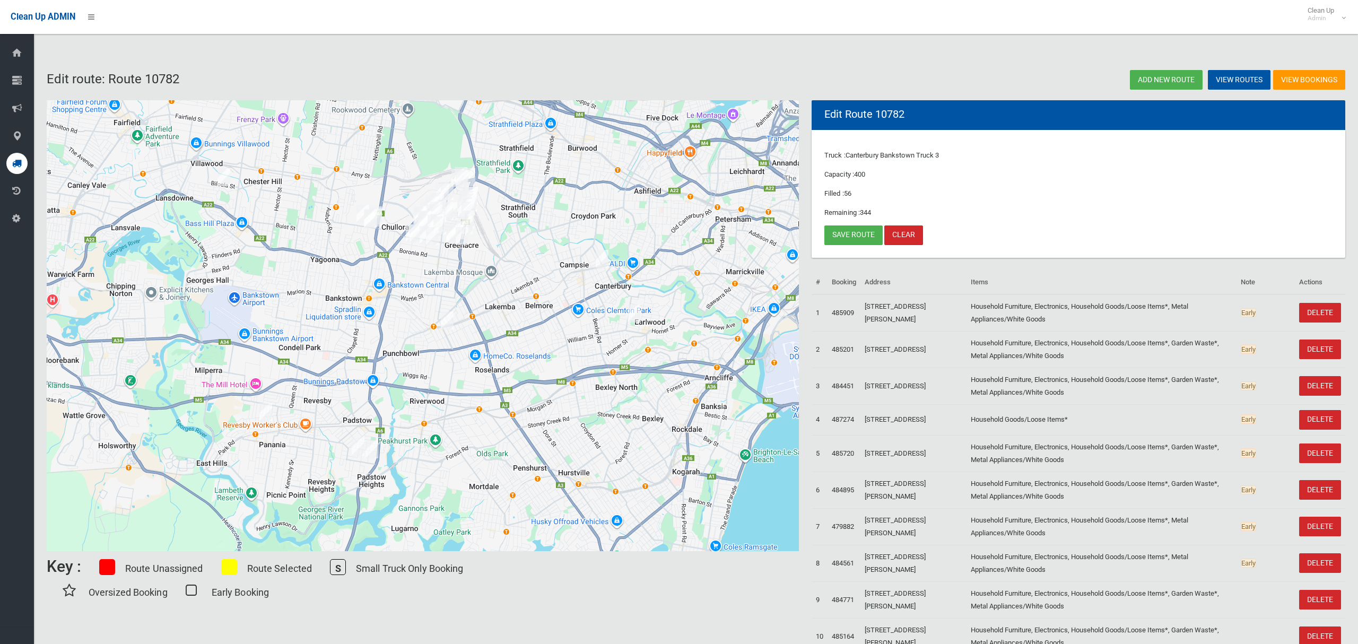
click at [19, 162] on icon at bounding box center [17, 163] width 10 height 21
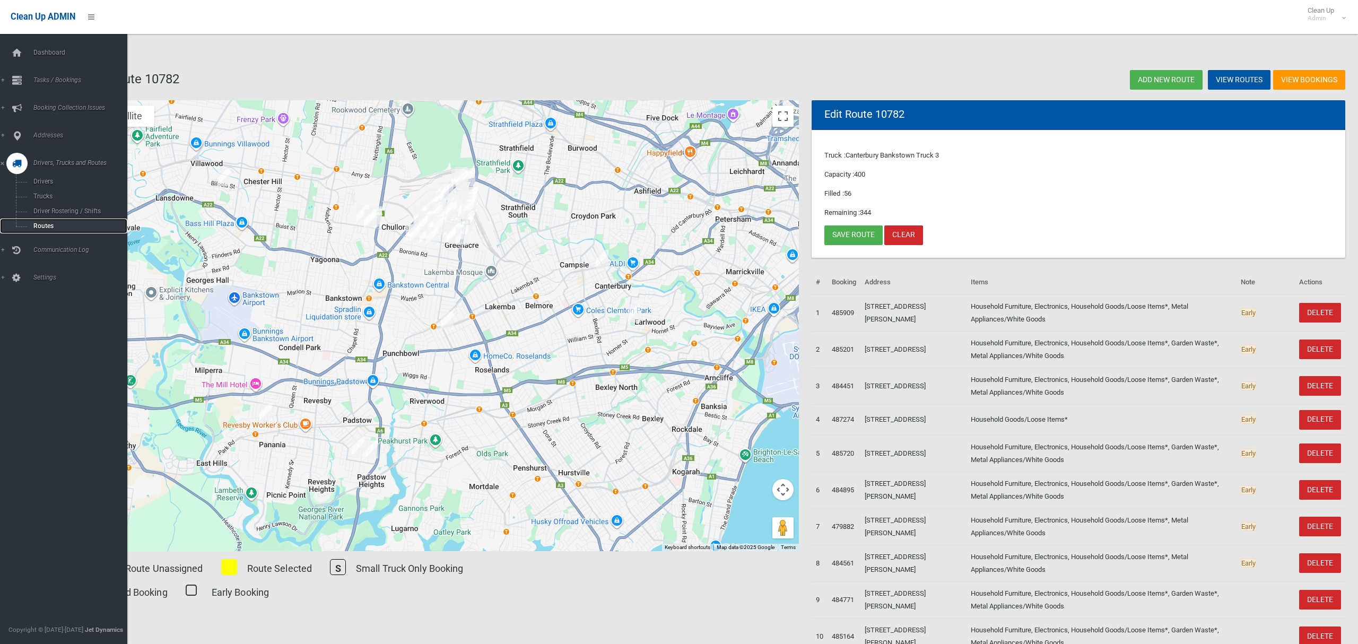
click at [38, 222] on span "Routes" at bounding box center [74, 225] width 88 height 7
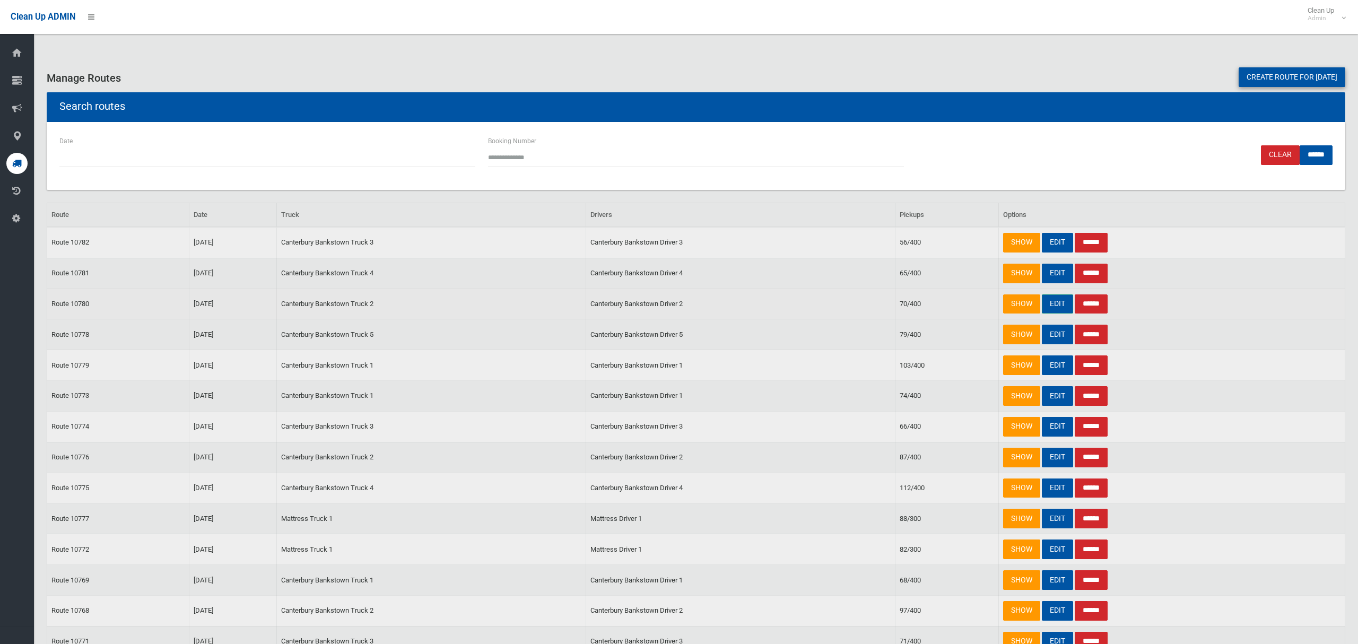
click at [1049, 305] on link "EDIT" at bounding box center [1057, 305] width 31 height 20
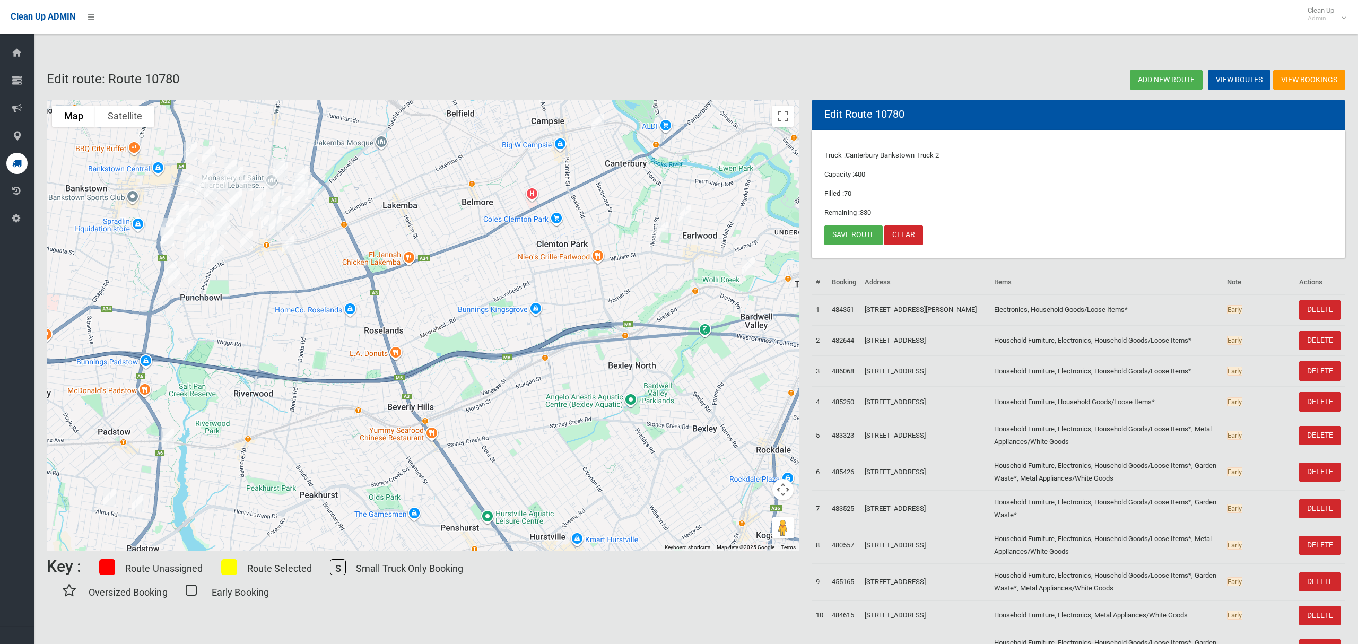
click at [108, 493] on img "128a Alma Road, PADSTOW NSW 2211" at bounding box center [109, 498] width 21 height 27
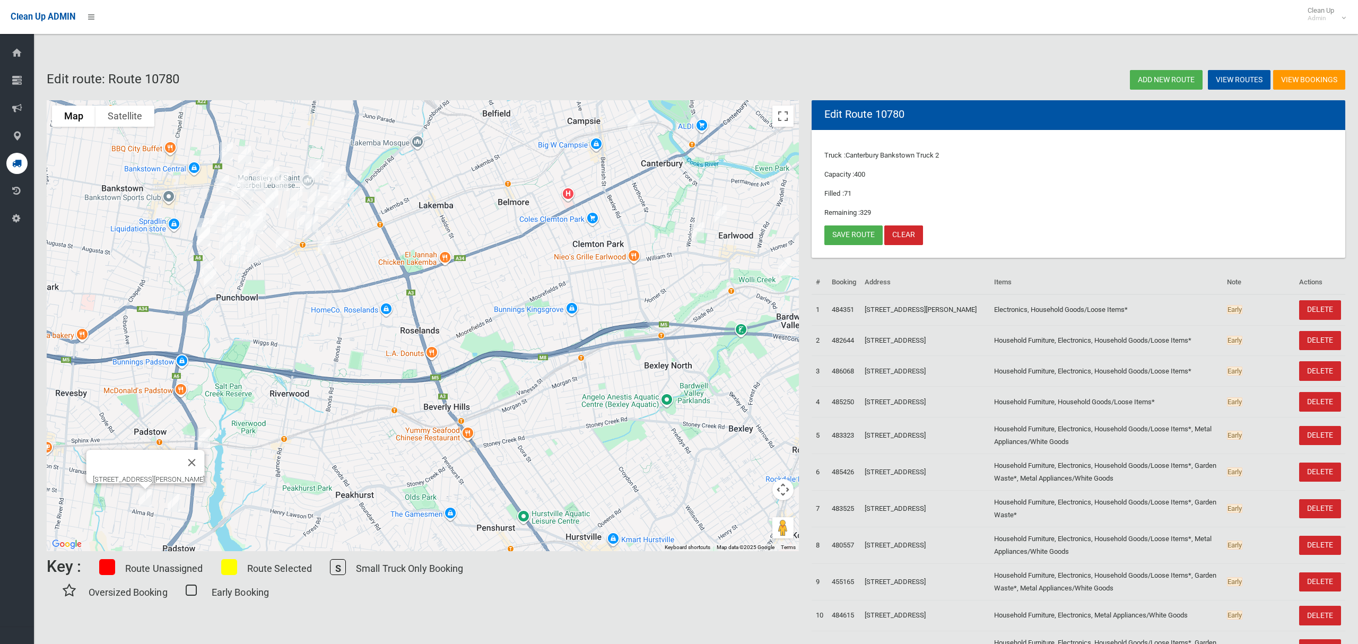
click at [142, 504] on img "128a Alma Road, PADSTOW NSW 2211" at bounding box center [145, 498] width 21 height 27
click at [145, 498] on img "128a Alma Road, PADSTOW NSW 2211" at bounding box center [145, 498] width 21 height 27
click at [176, 506] on img "78 Alma Road, PADSTOW NSW 2211" at bounding box center [173, 503] width 21 height 27
click at [858, 236] on link "Save route" at bounding box center [854, 236] width 58 height 20
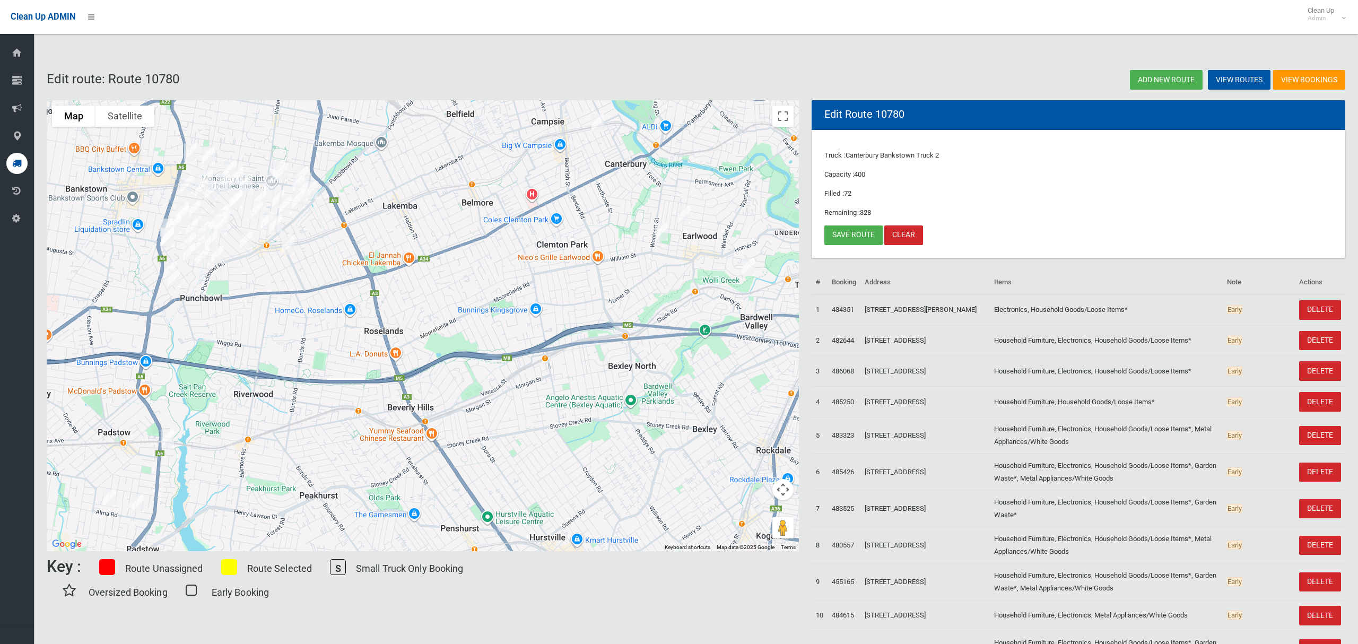
click at [290, 249] on img "30 Matthews Street, PUNCHBOWL NSW 2196" at bounding box center [288, 245] width 21 height 27
click at [348, 202] on button "Close" at bounding box center [334, 209] width 25 height 25
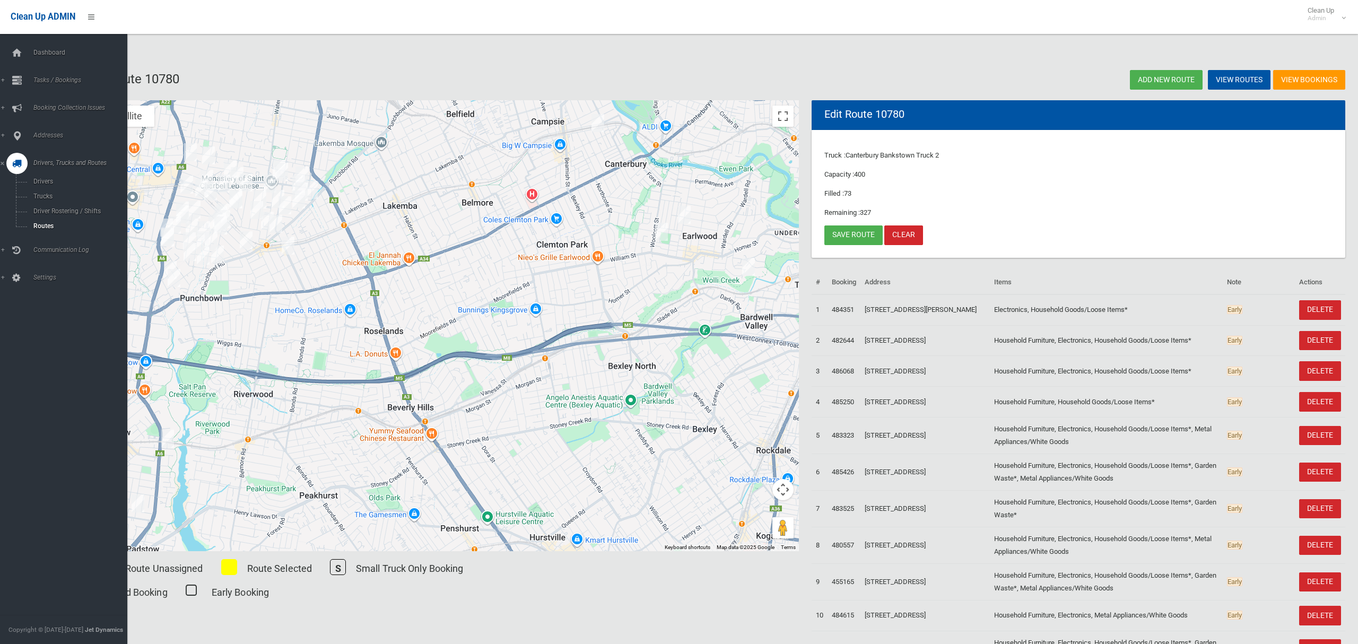
click at [23, 167] on div at bounding box center [16, 163] width 21 height 21
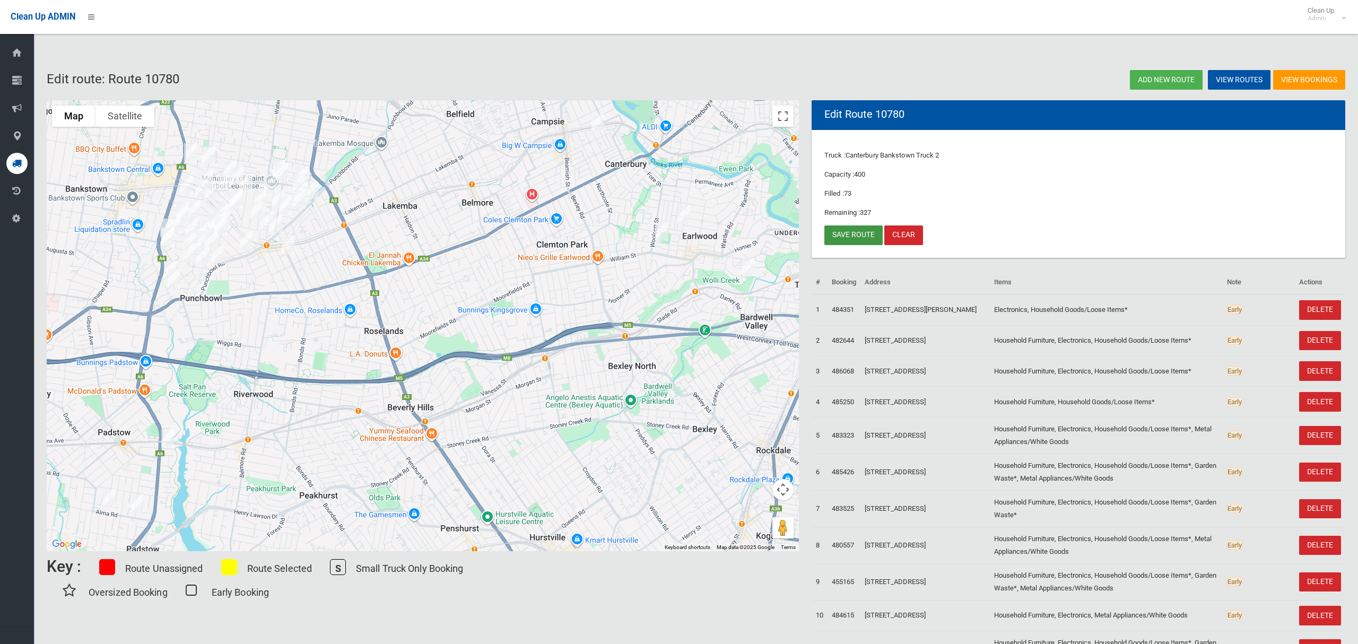
drag, startPoint x: 844, startPoint y: 235, endPoint x: 832, endPoint y: 246, distance: 16.2
click at [844, 234] on link "Save route" at bounding box center [854, 236] width 58 height 20
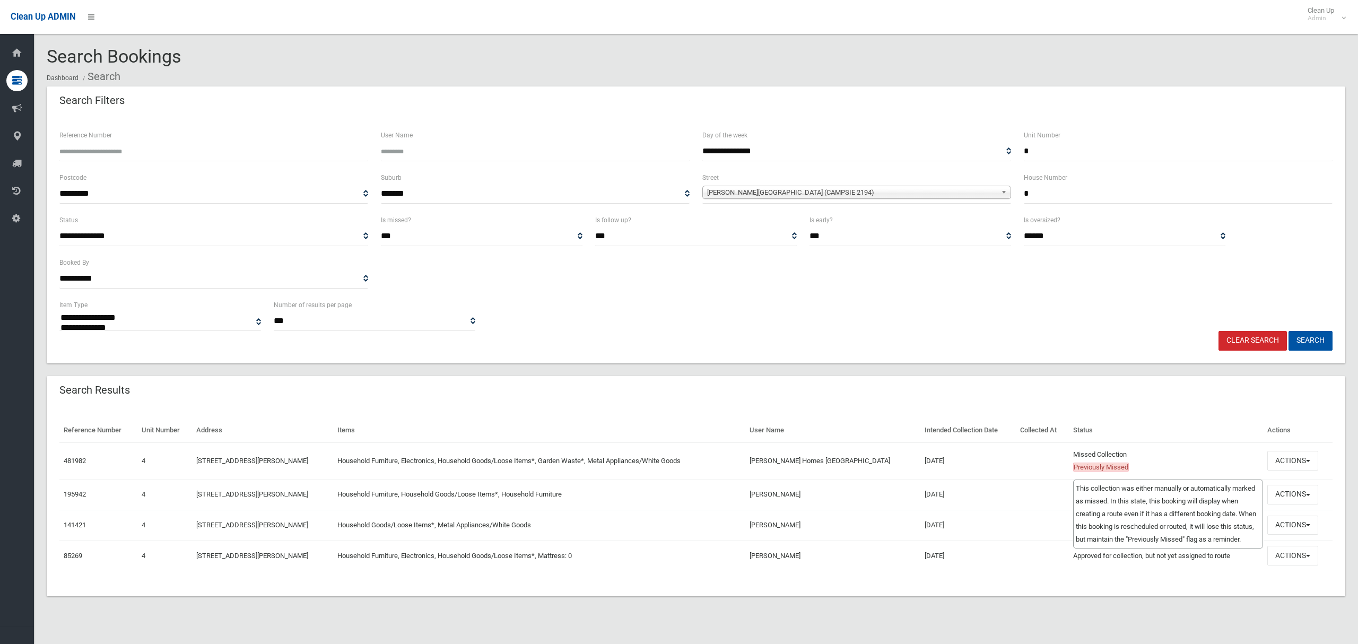
select select
click at [1275, 457] on button "Actions" at bounding box center [1293, 461] width 51 height 20
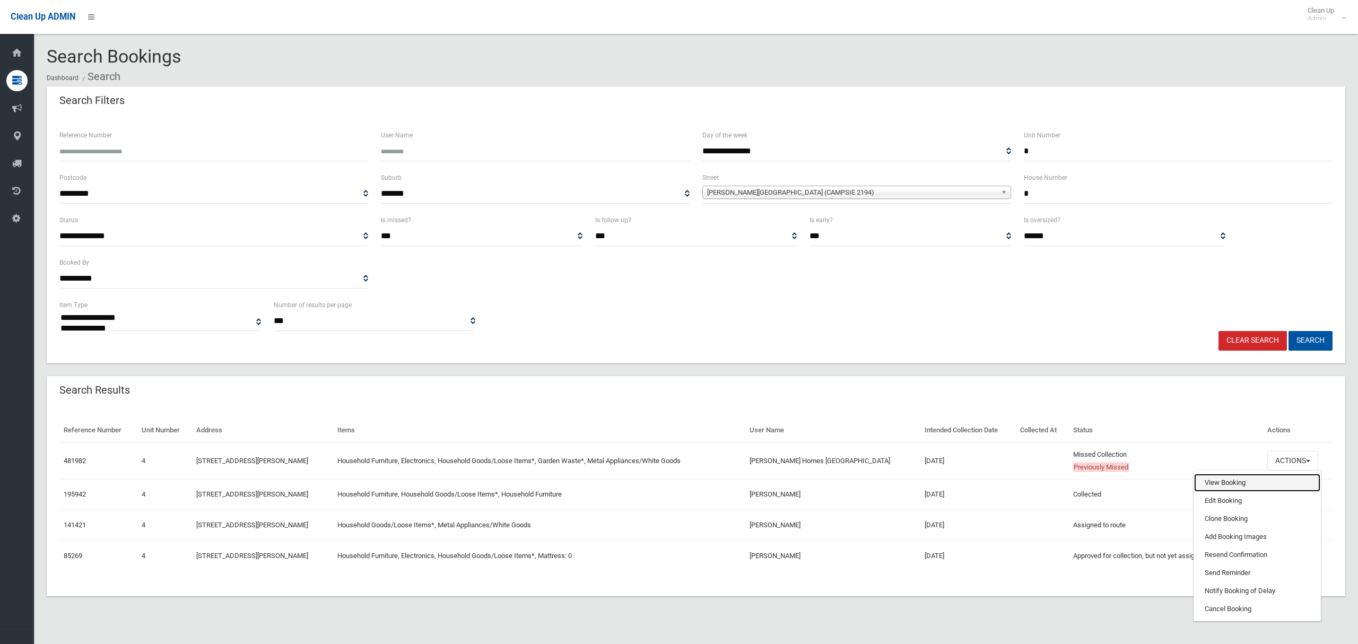
click at [1214, 487] on link "View Booking" at bounding box center [1257, 483] width 126 height 18
click at [1288, 497] on button "Actions" at bounding box center [1293, 495] width 51 height 20
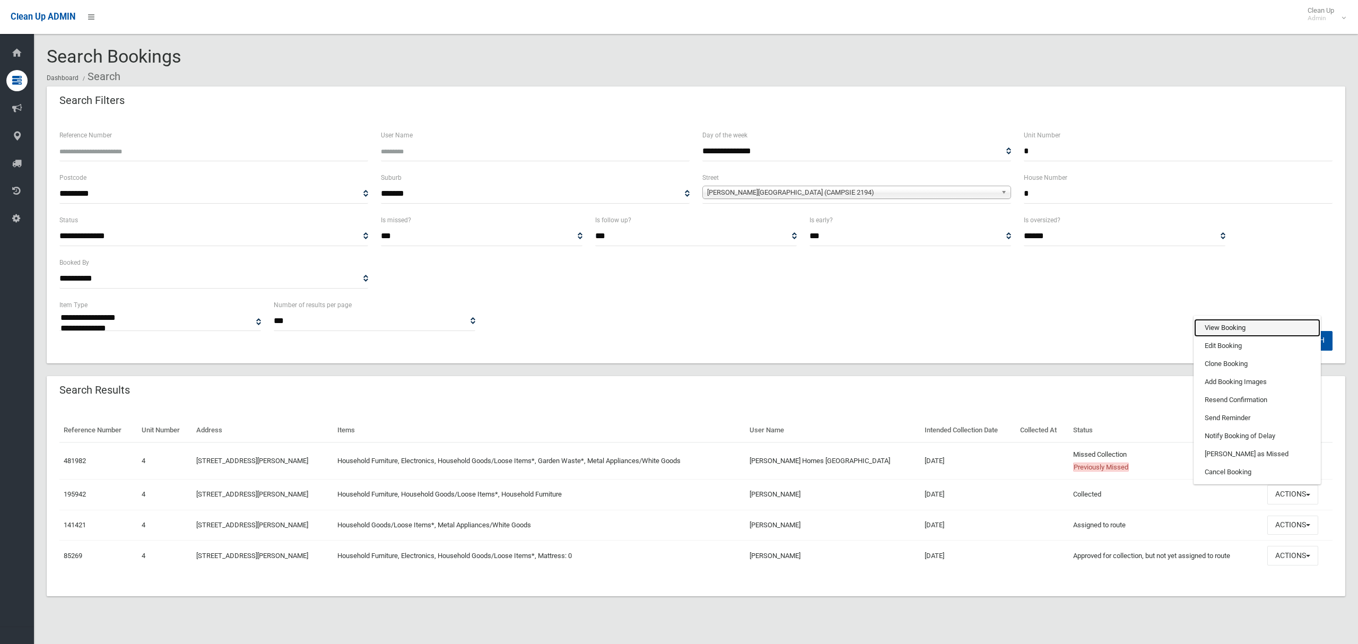
click at [1222, 329] on link "View Booking" at bounding box center [1257, 328] width 126 height 18
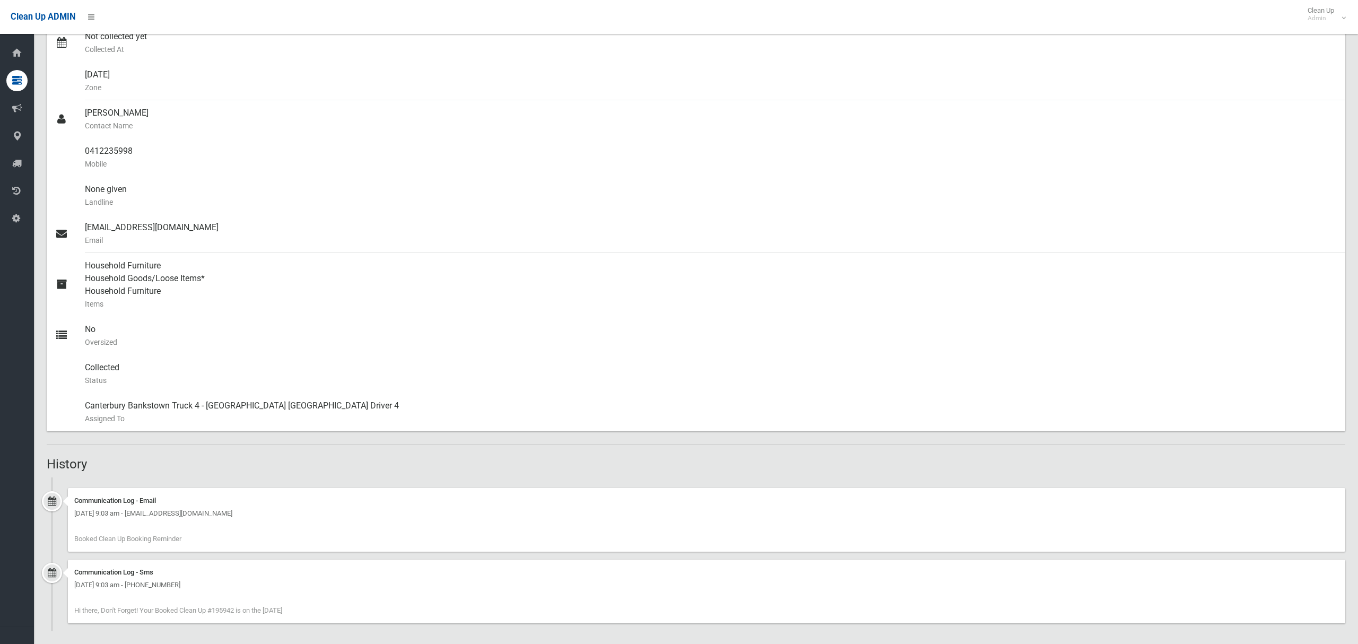
scroll to position [272, 0]
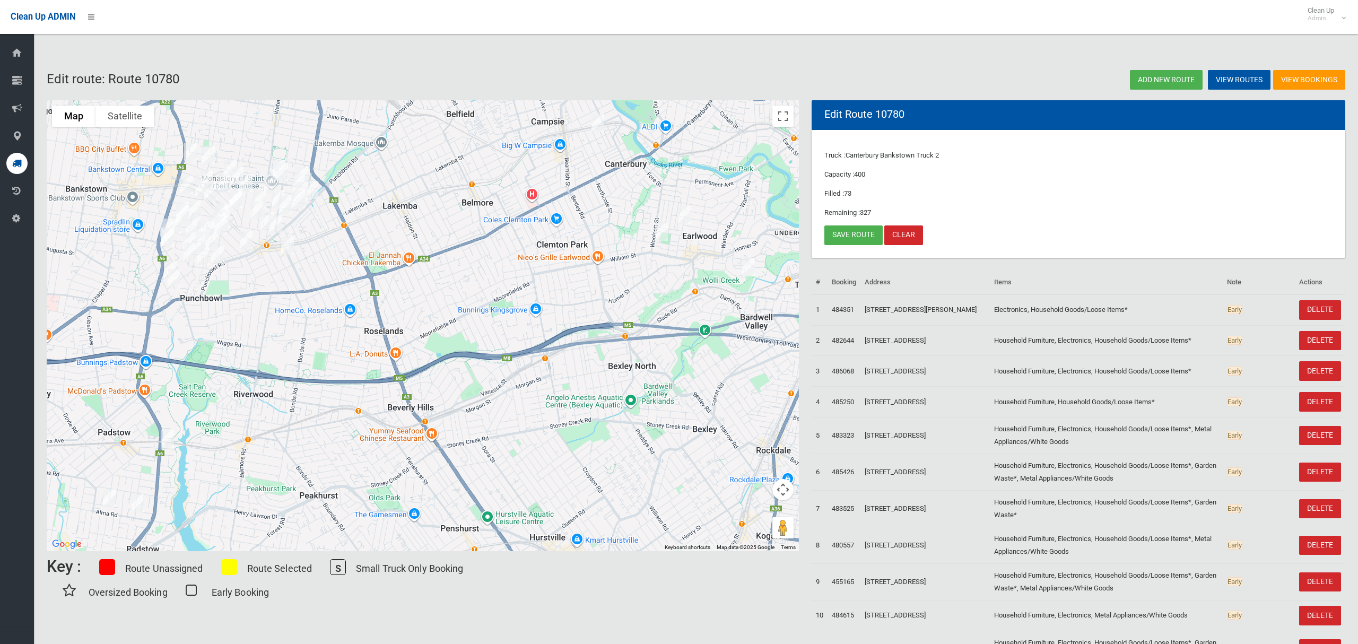
click at [661, 232] on img "41 Pembroke Avenue, EARLWOOD NSW 2206" at bounding box center [661, 232] width 21 height 27
click at [850, 236] on link "Save route" at bounding box center [854, 236] width 58 height 20
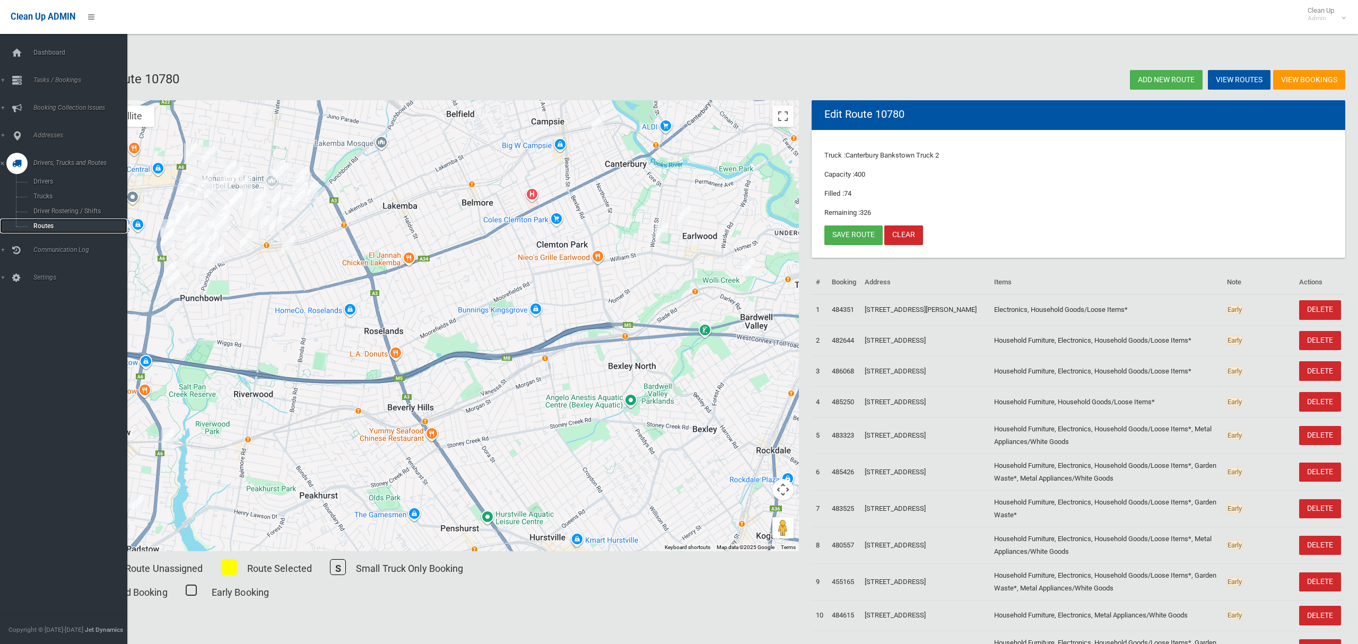
click at [38, 226] on span "Routes" at bounding box center [74, 225] width 88 height 7
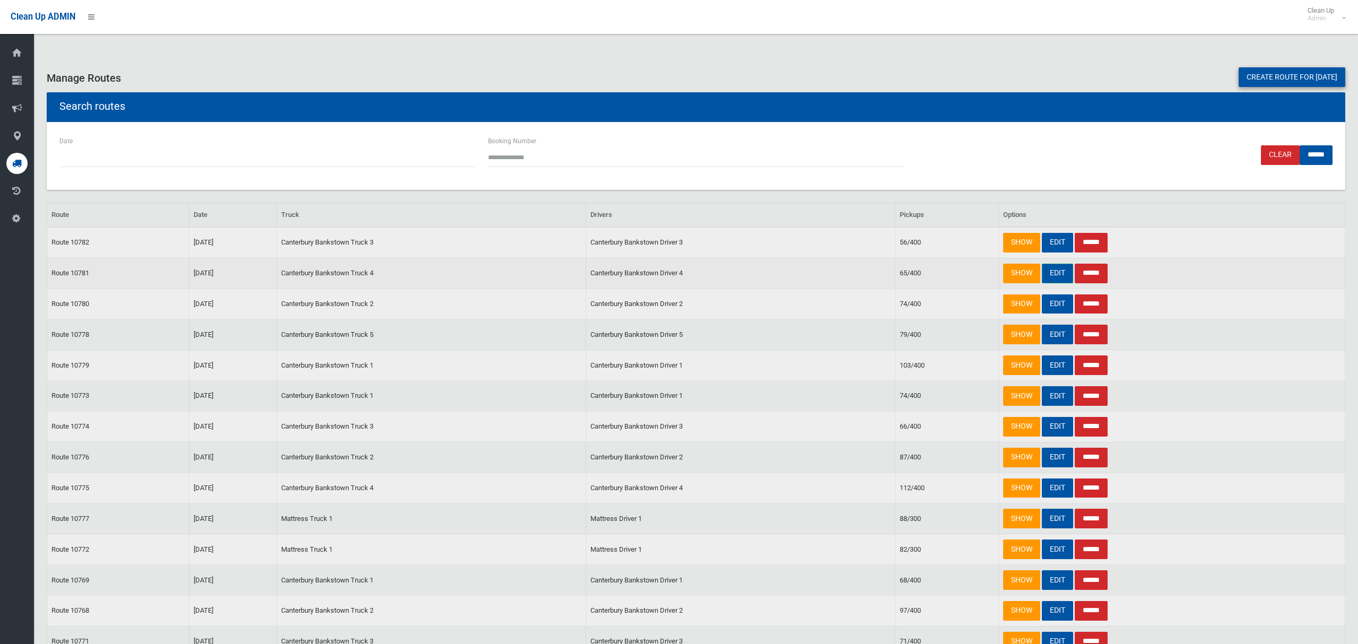
click at [1045, 276] on link "EDIT" at bounding box center [1057, 274] width 31 height 20
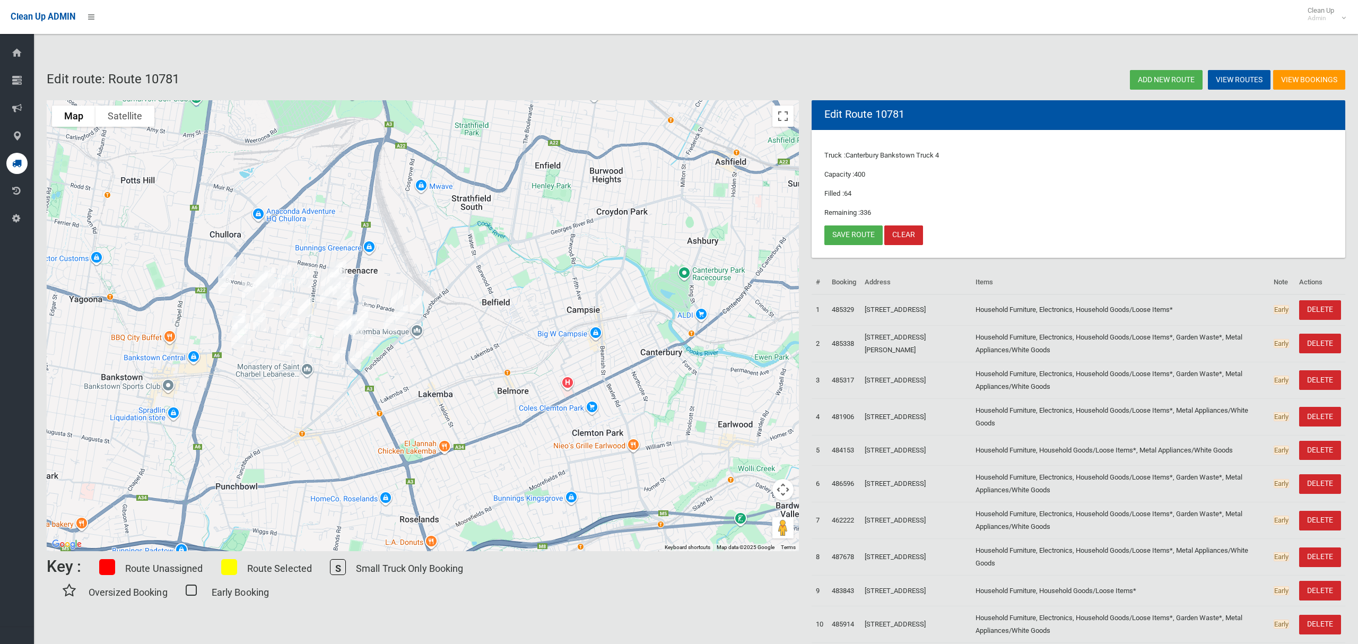
click at [633, 312] on img "4/3 Gould Street, CAMPSIE NSW 2194" at bounding box center [633, 311] width 21 height 27
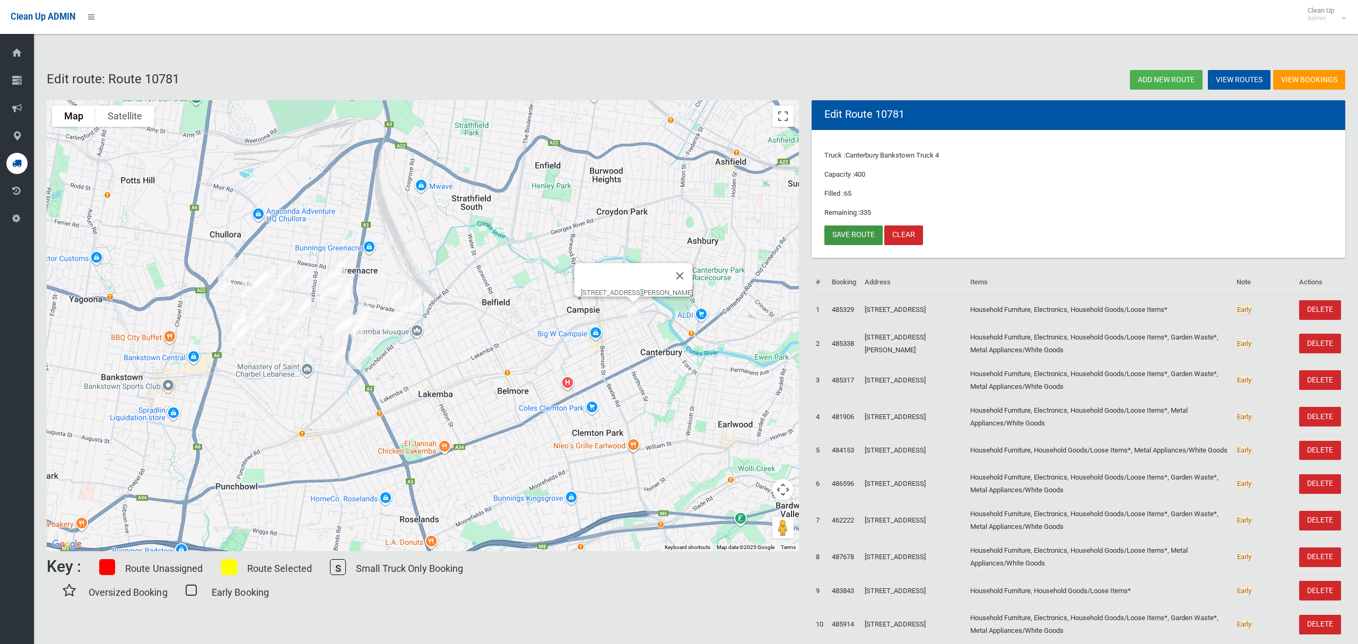
click at [857, 232] on link "Save route" at bounding box center [854, 236] width 58 height 20
click at [1320, 15] on small "Admin" at bounding box center [1321, 18] width 27 height 8
click at [1322, 45] on link "Logout" at bounding box center [1323, 46] width 55 height 18
